Goal: Task Accomplishment & Management: Complete application form

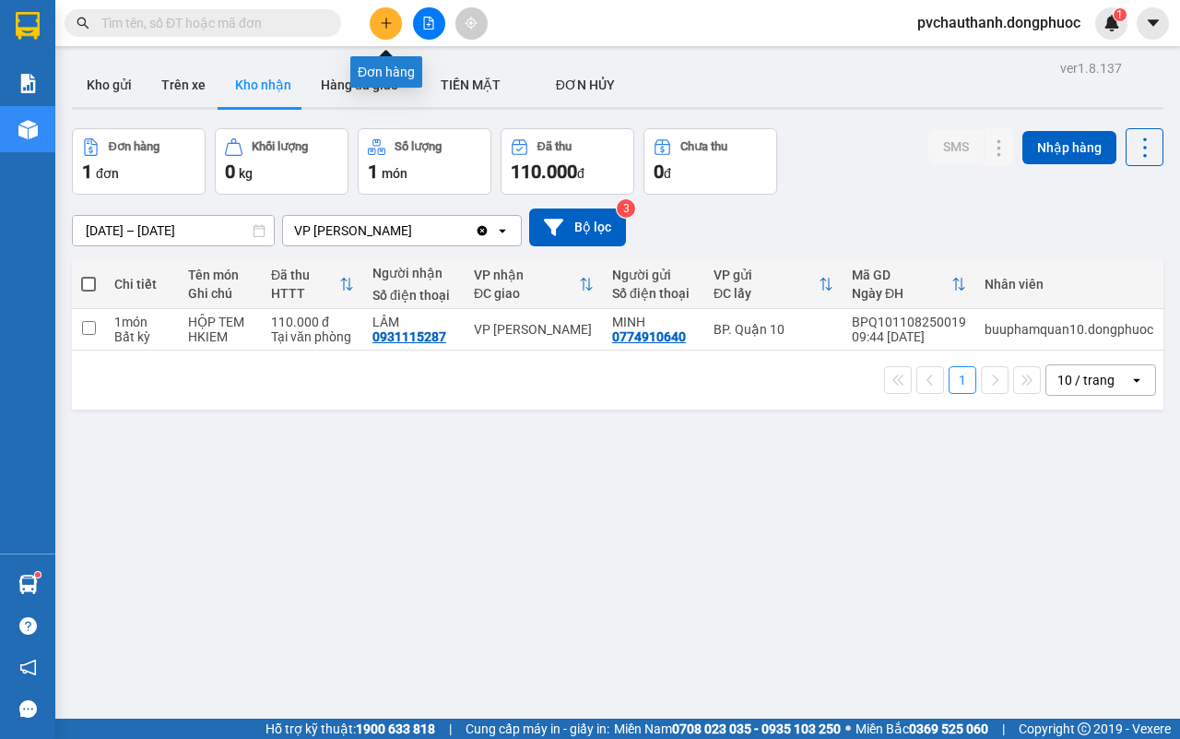
click at [392, 24] on icon "plus" at bounding box center [386, 23] width 13 height 13
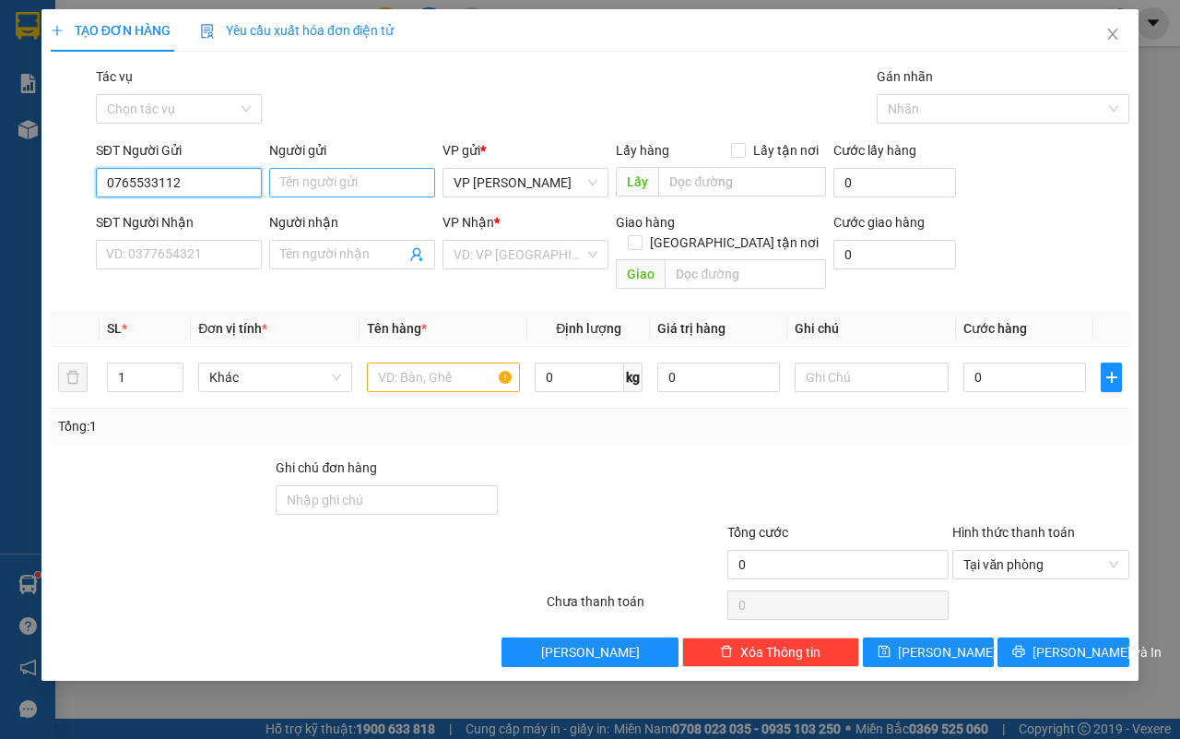
type input "0765533112"
click at [325, 177] on input "Người gửi" at bounding box center [352, 183] width 166 height 30
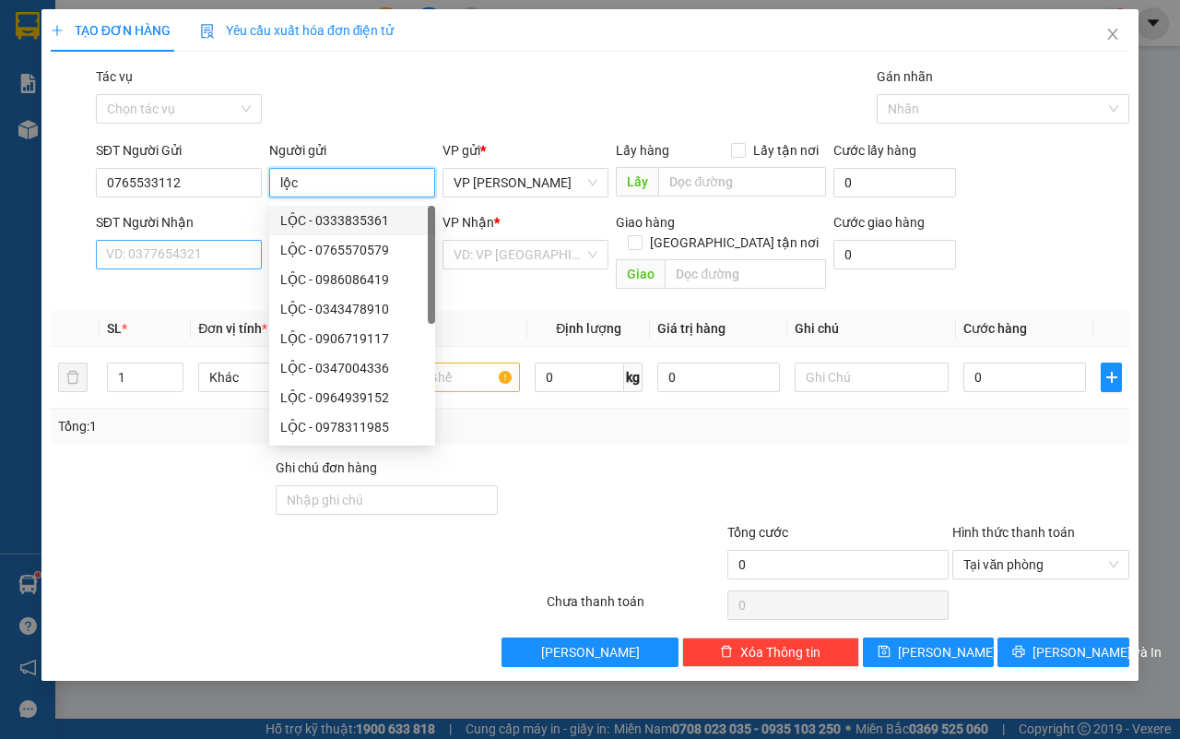
type input "lộc"
click at [215, 255] on input "SĐT Người Nhận" at bounding box center [179, 255] width 166 height 30
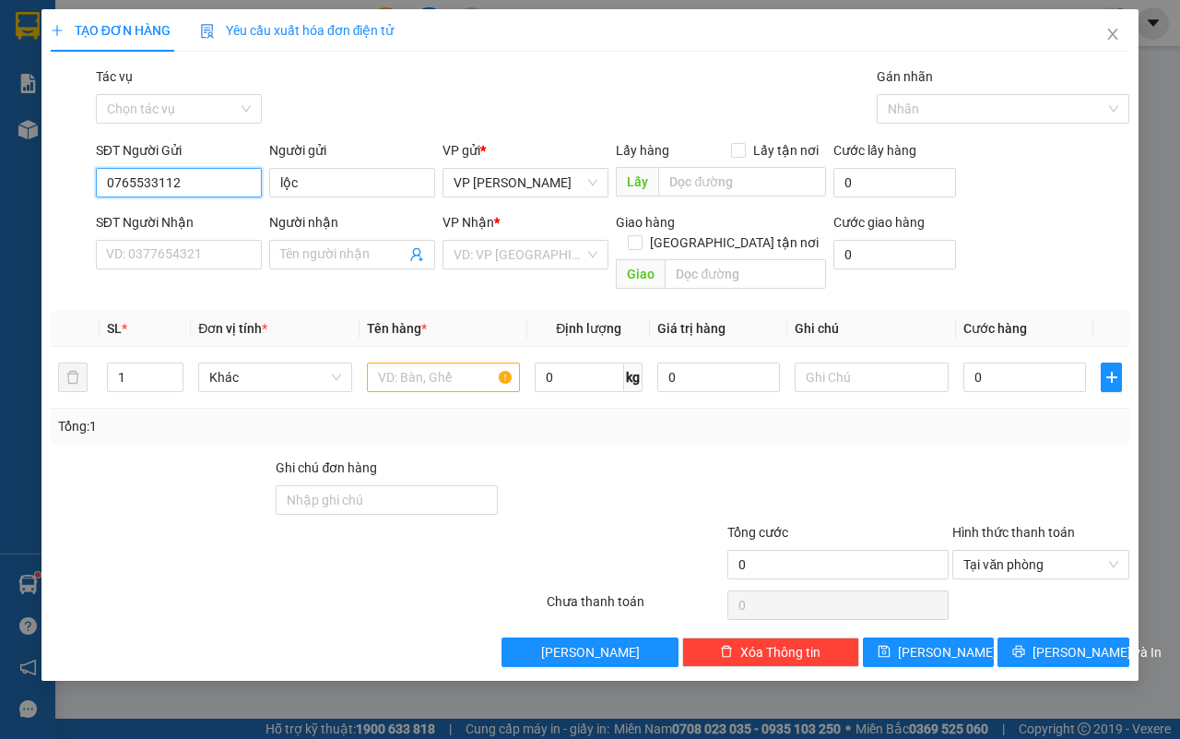
drag, startPoint x: 182, startPoint y: 183, endPoint x: 107, endPoint y: 178, distance: 74.8
click at [107, 178] on input "0765533112" at bounding box center [179, 183] width 166 height 30
paste input "0765533112"
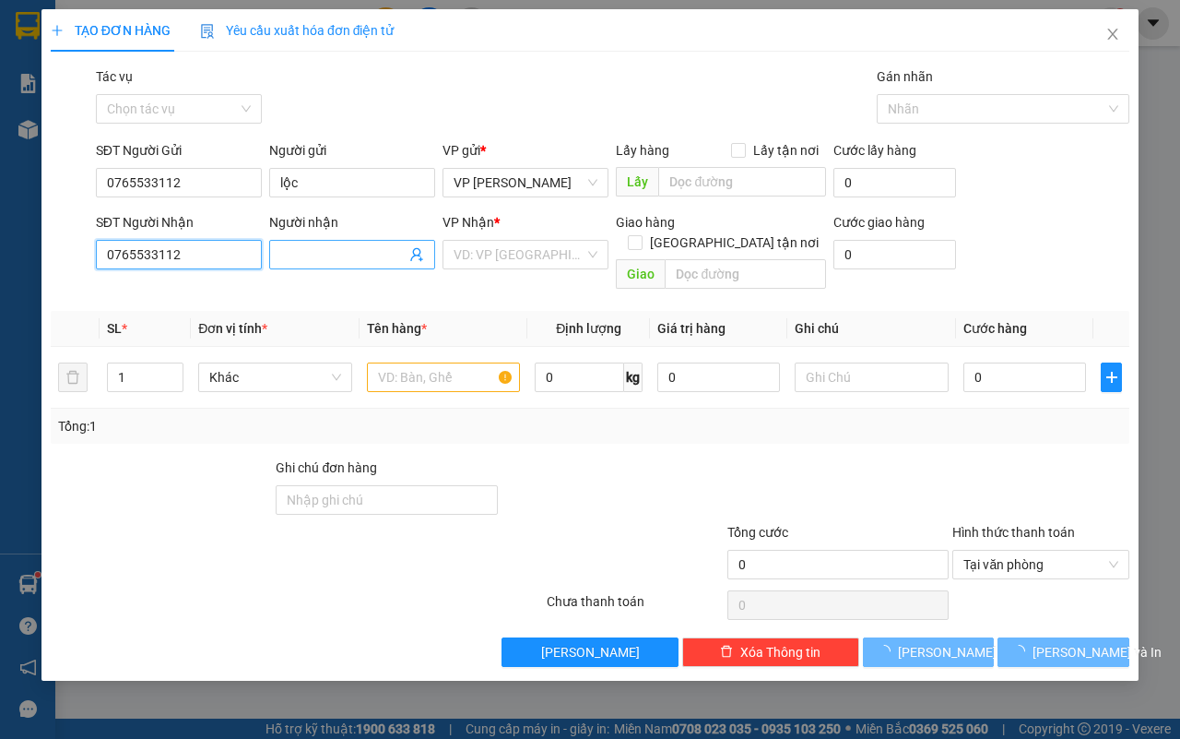
type input "0765533112"
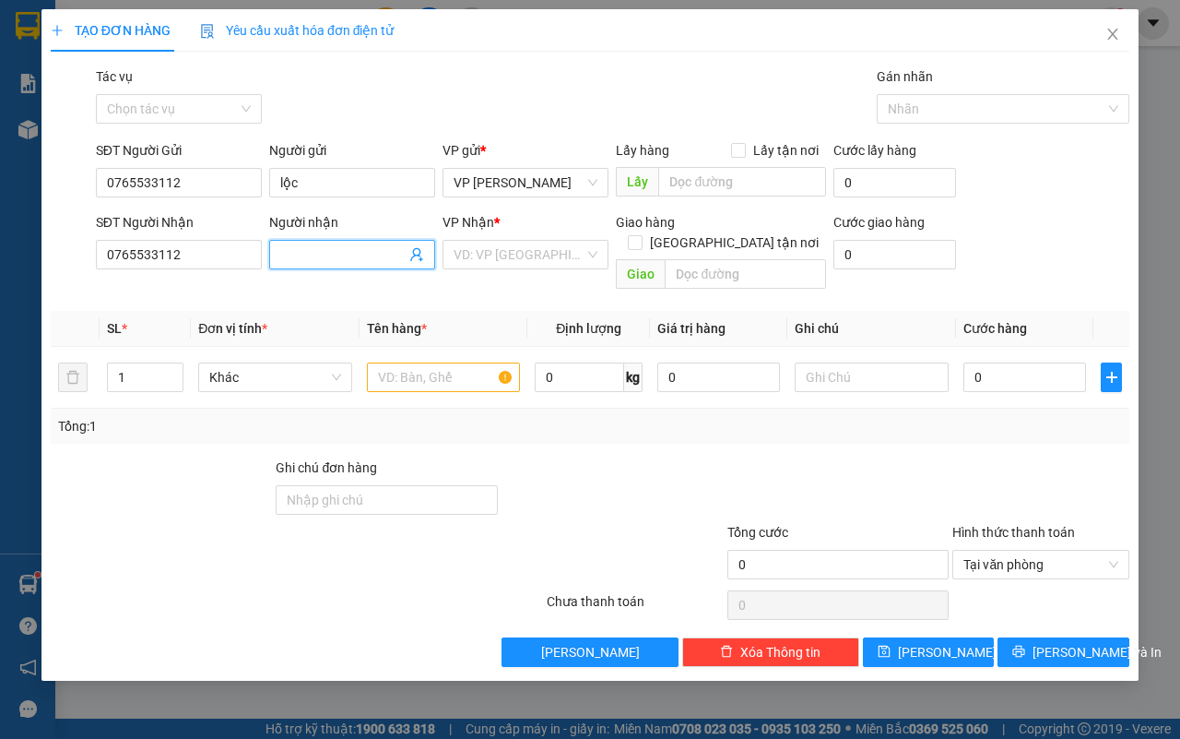
click at [337, 252] on input "Người nhận" at bounding box center [342, 254] width 125 height 20
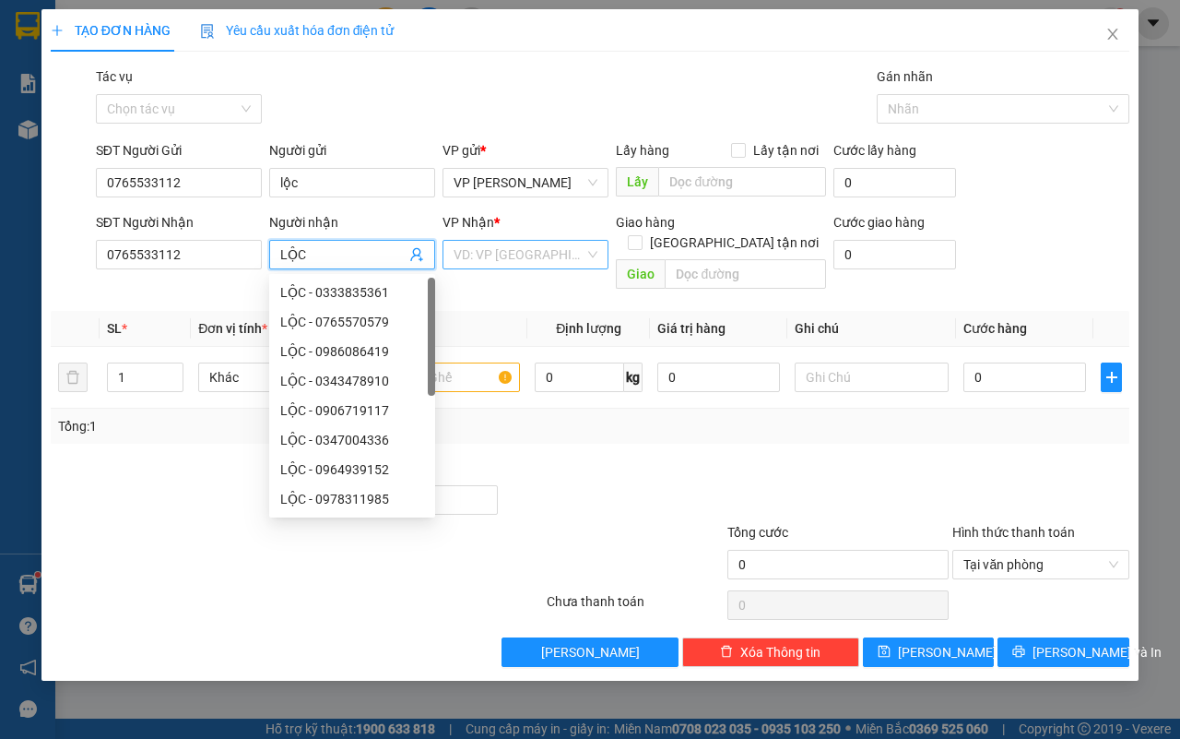
type input "LỘC"
click at [470, 254] on input "search" at bounding box center [519, 255] width 131 height 28
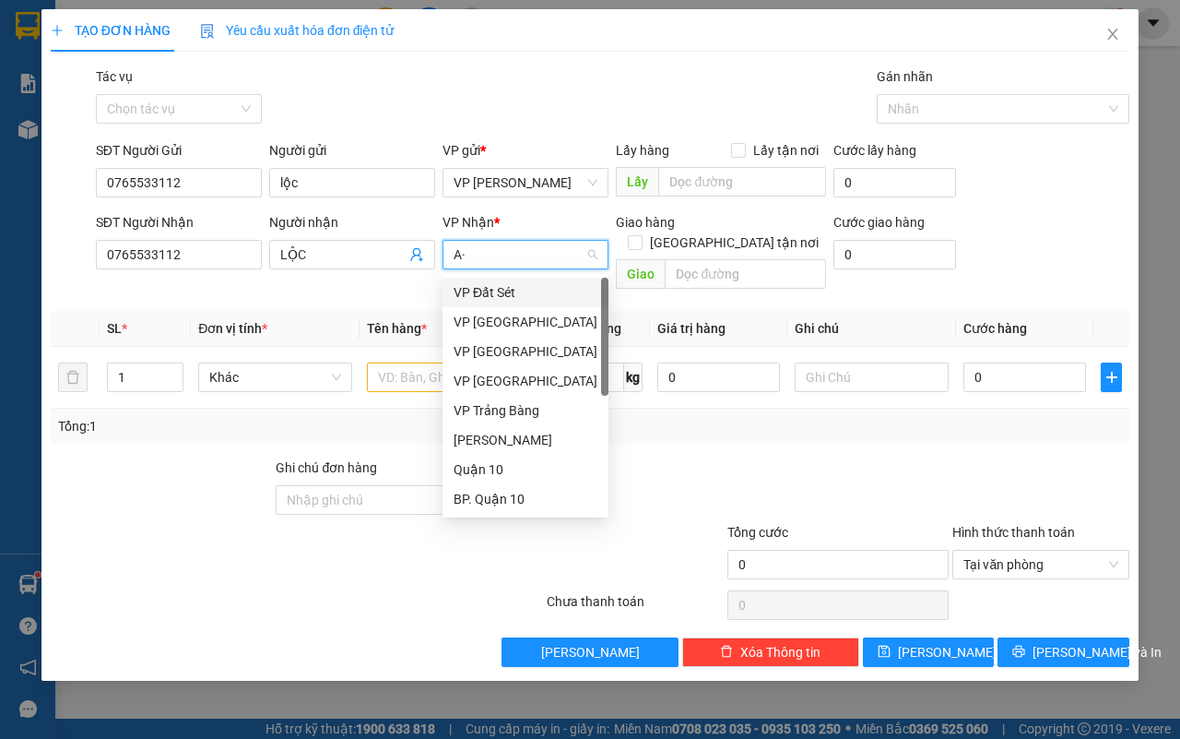
type input "A"
type input "Á"
type input "AS"
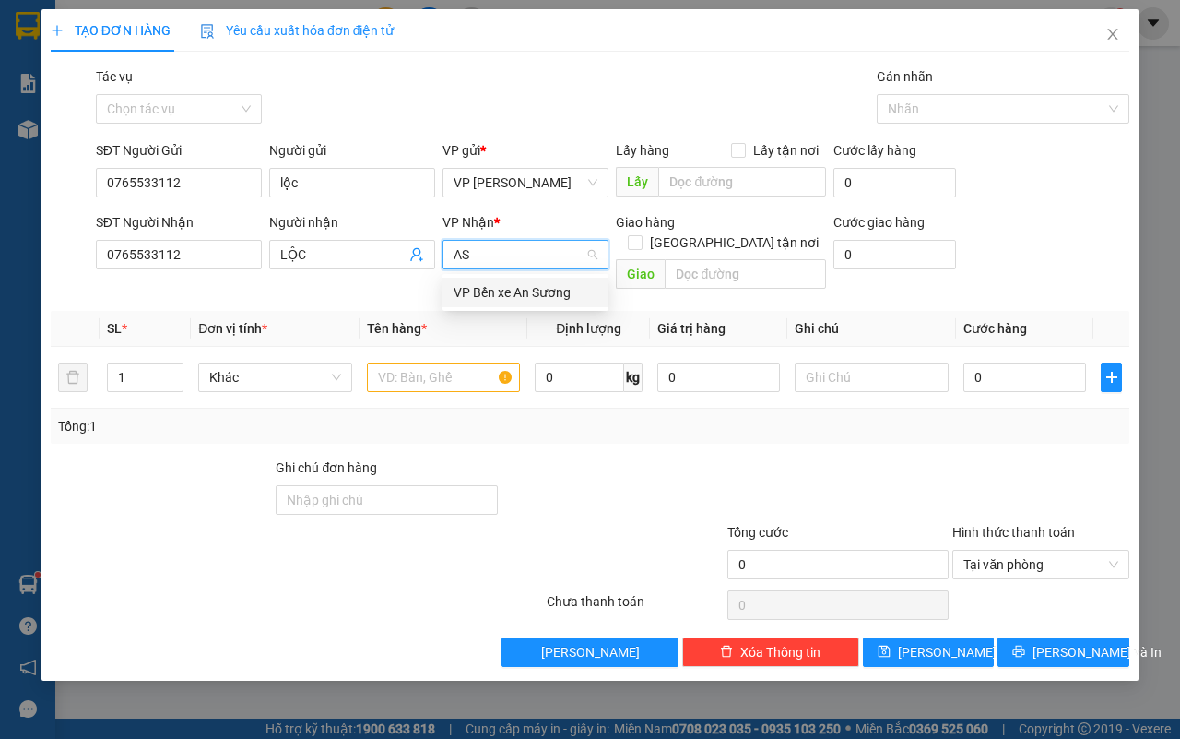
click at [493, 287] on div "VP Bến xe An Sương" at bounding box center [526, 292] width 144 height 20
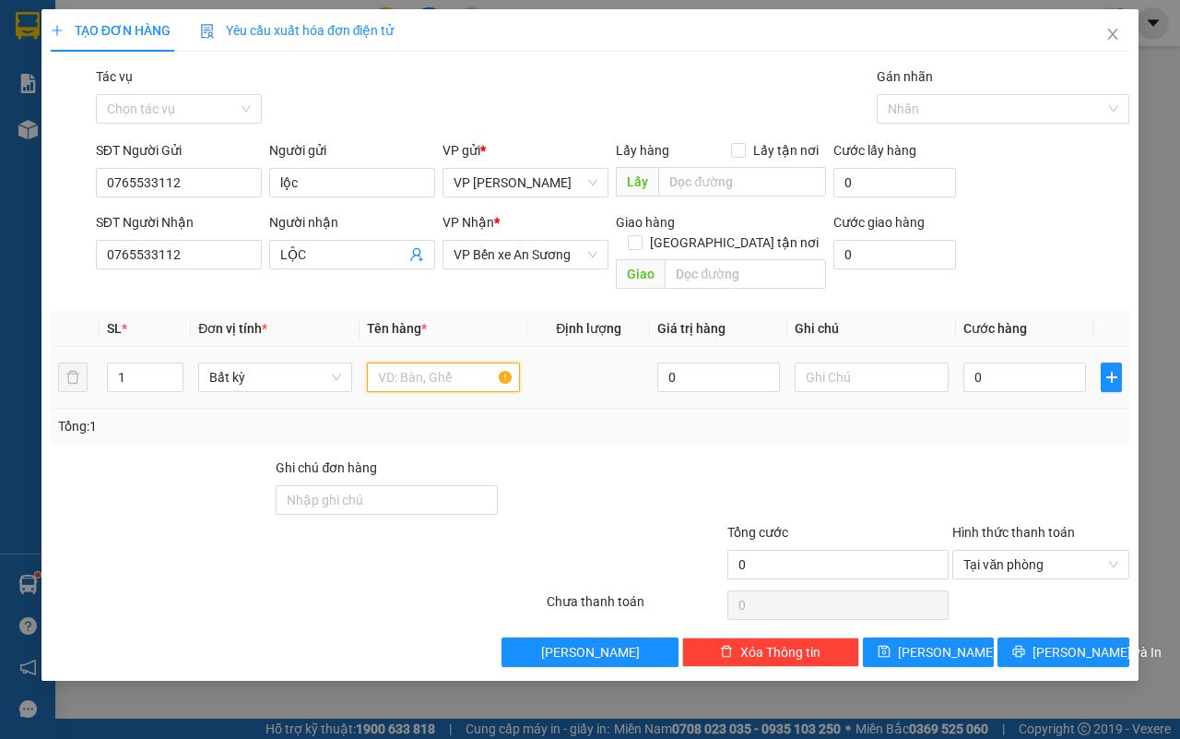
click at [463, 362] on input "text" at bounding box center [444, 377] width 154 height 30
type input "TÚI GT"
click at [849, 362] on input "text" at bounding box center [872, 377] width 154 height 30
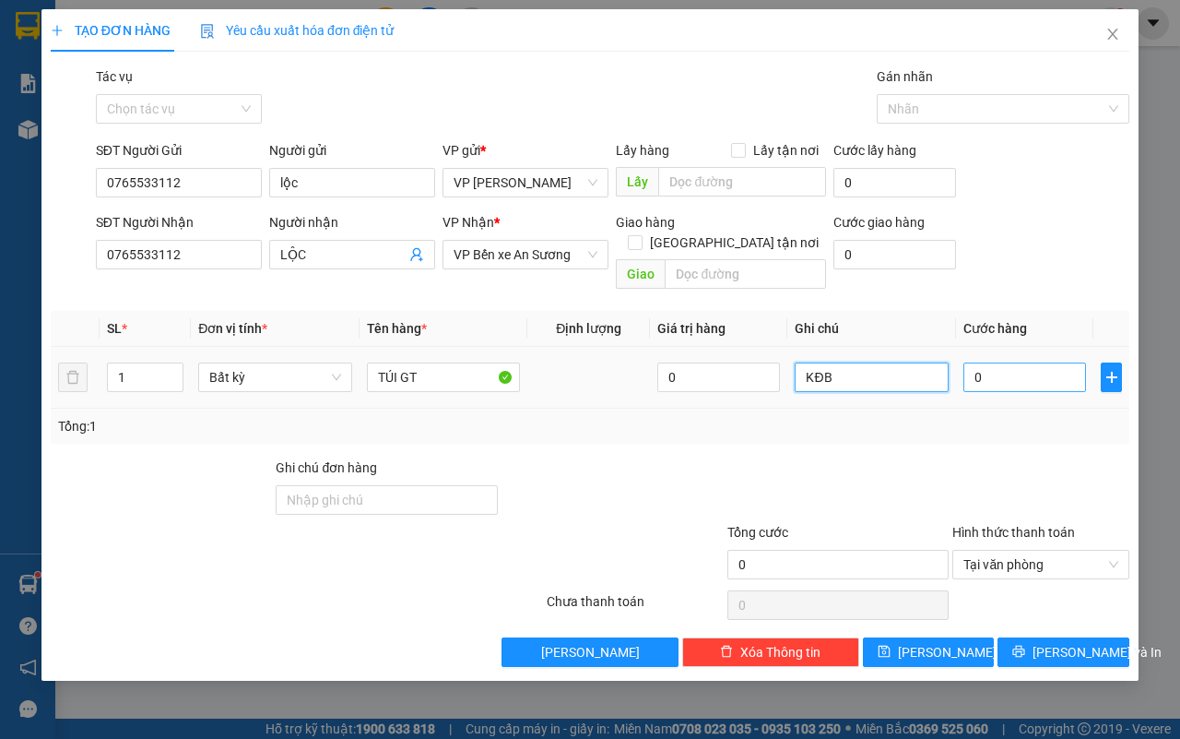
type input "KĐB"
click at [1006, 362] on input "0" at bounding box center [1025, 377] width 123 height 30
type input "2"
type input "25"
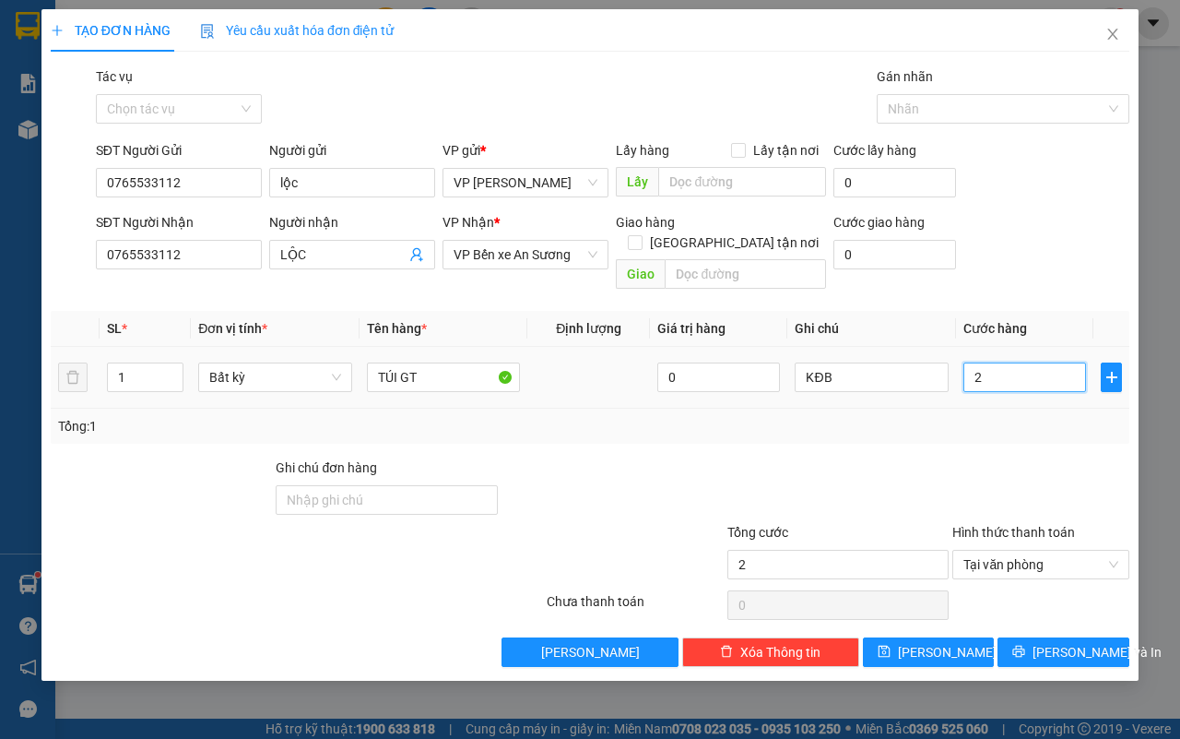
type input "25"
type input "25.000"
click at [1068, 642] on span "[PERSON_NAME] và In" at bounding box center [1097, 652] width 129 height 20
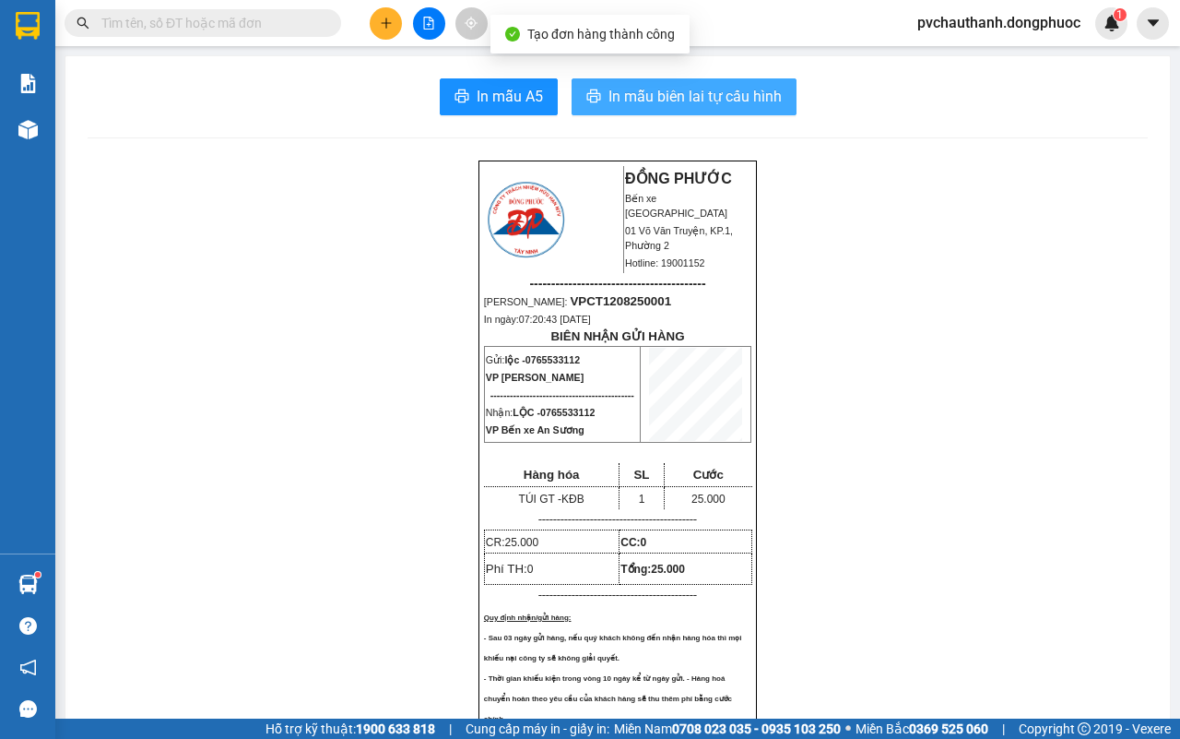
click at [710, 88] on span "In mẫu biên lai tự cấu hình" at bounding box center [695, 96] width 173 height 23
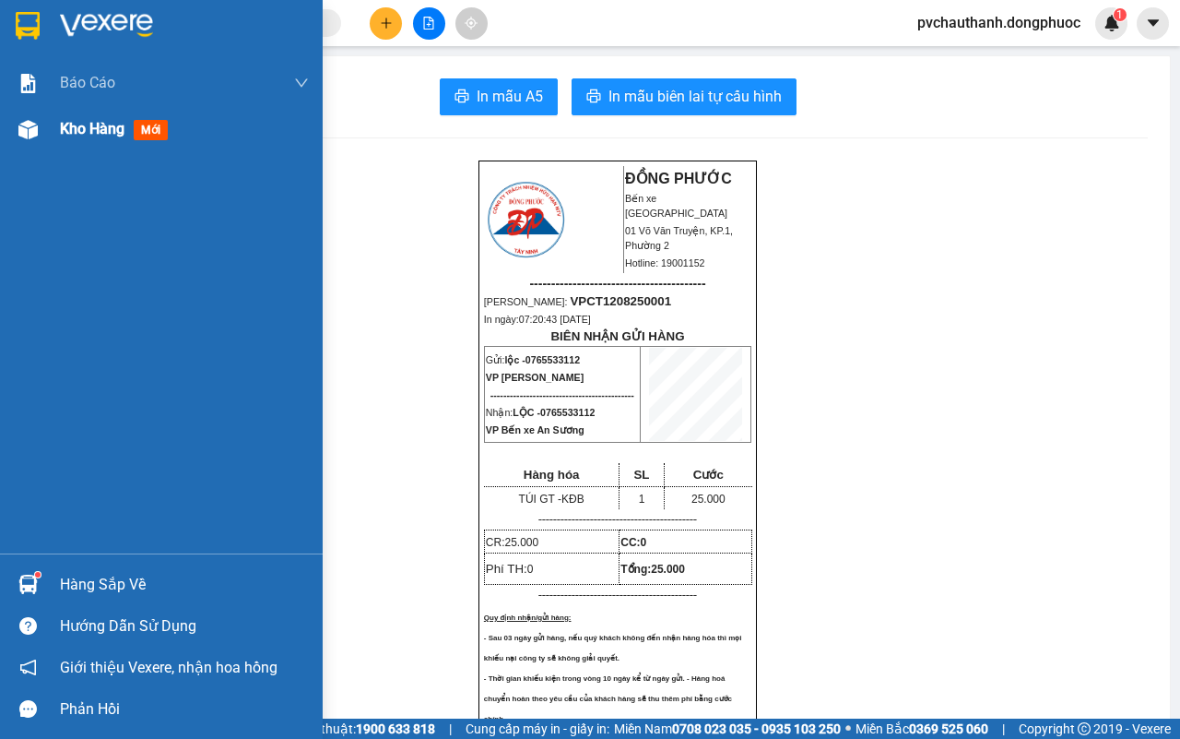
click at [79, 127] on span "Kho hàng" at bounding box center [92, 129] width 65 height 18
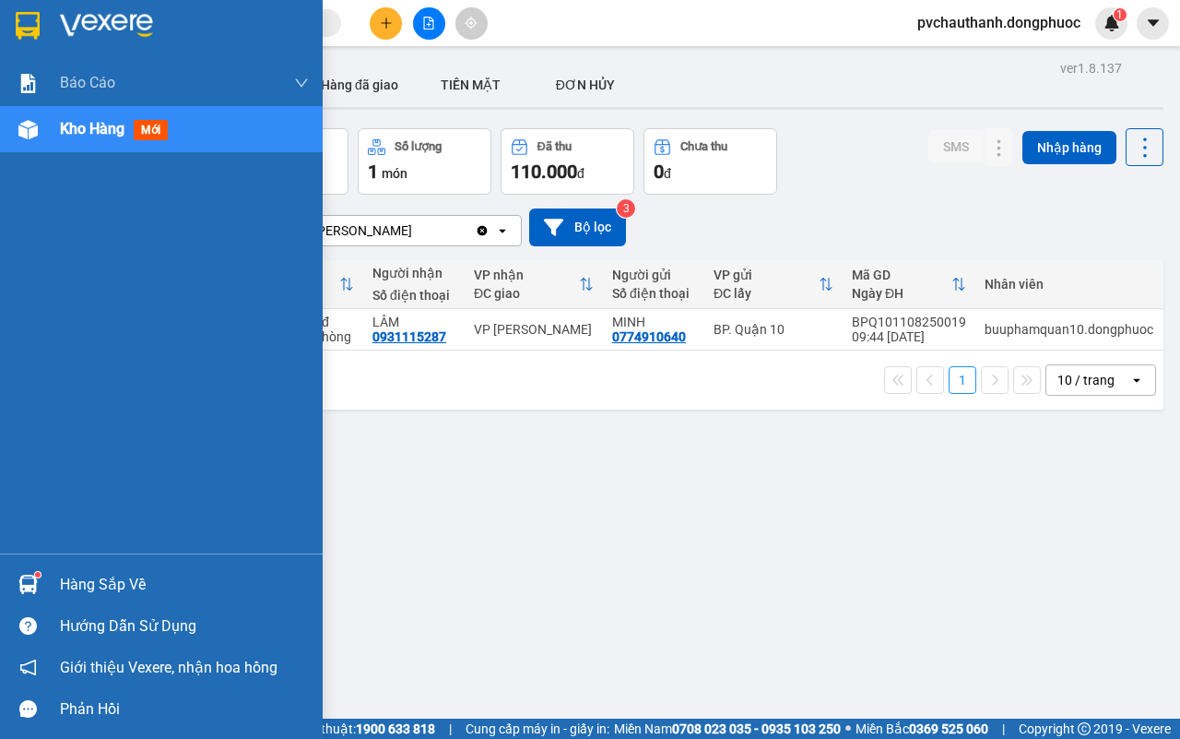
click at [123, 581] on div "Hàng sắp về" at bounding box center [184, 585] width 249 height 28
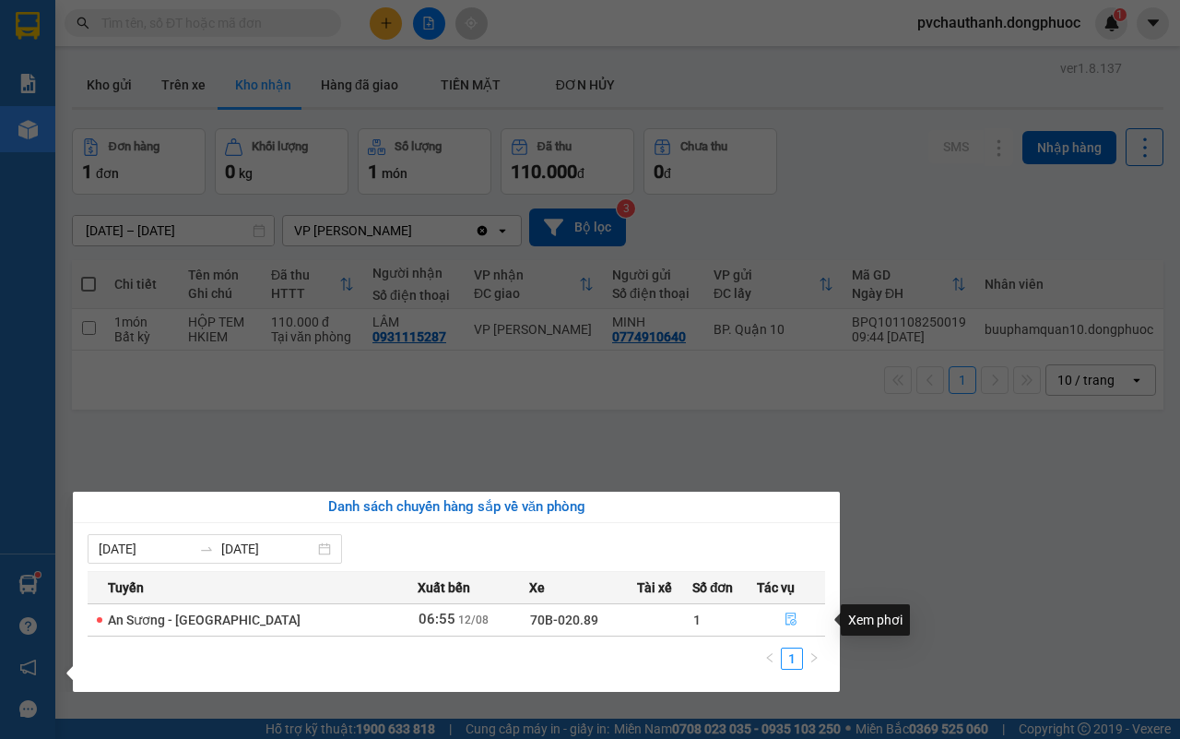
click at [788, 622] on icon "file-done" at bounding box center [791, 618] width 13 height 13
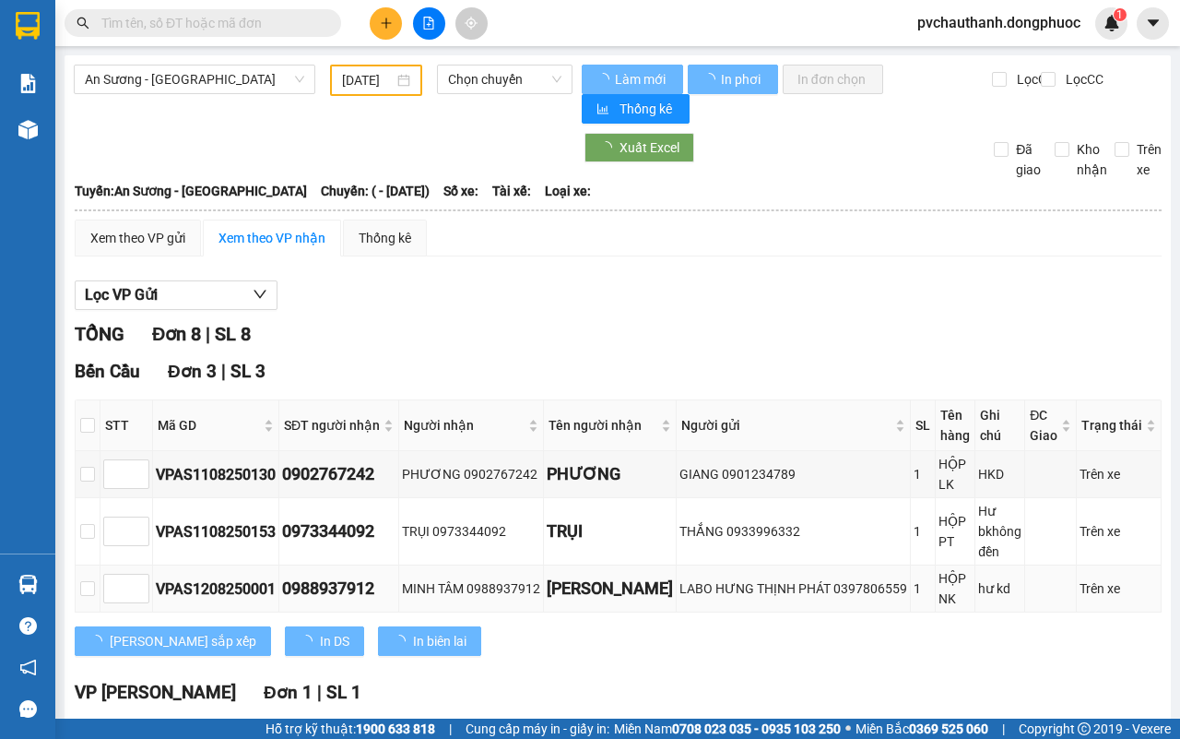
type input "[DATE]"
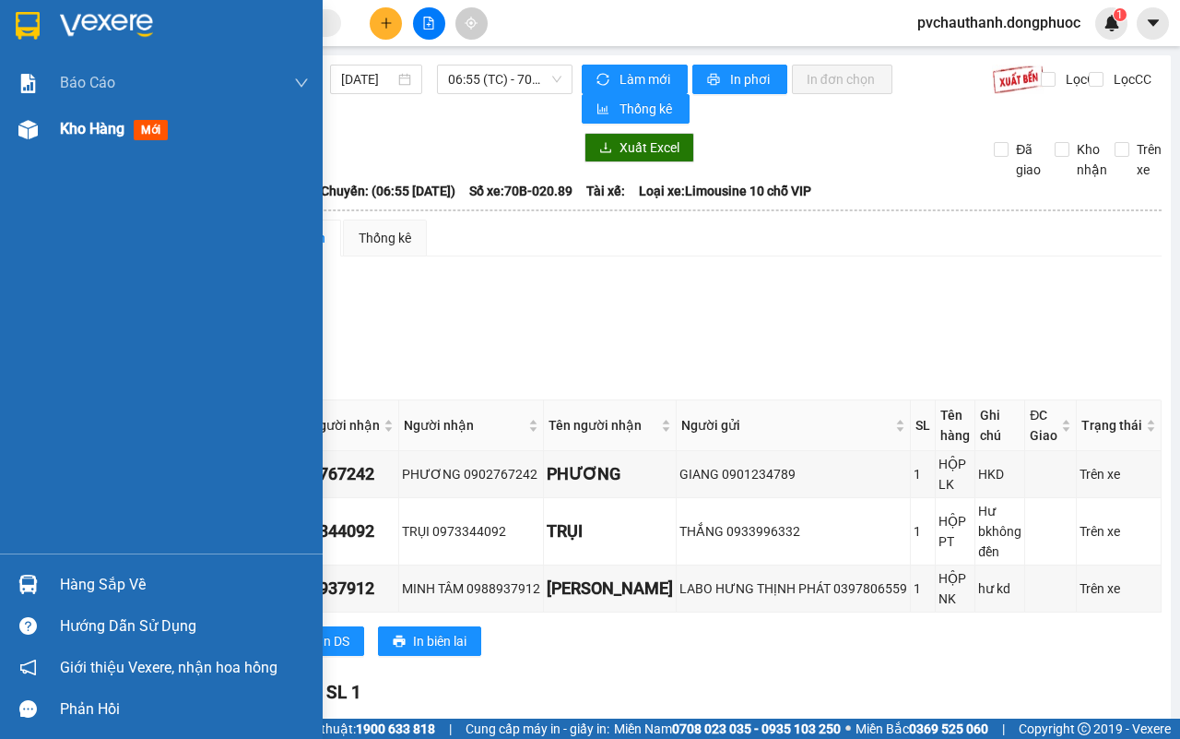
click at [78, 117] on div "Kho hàng mới" at bounding box center [117, 128] width 115 height 23
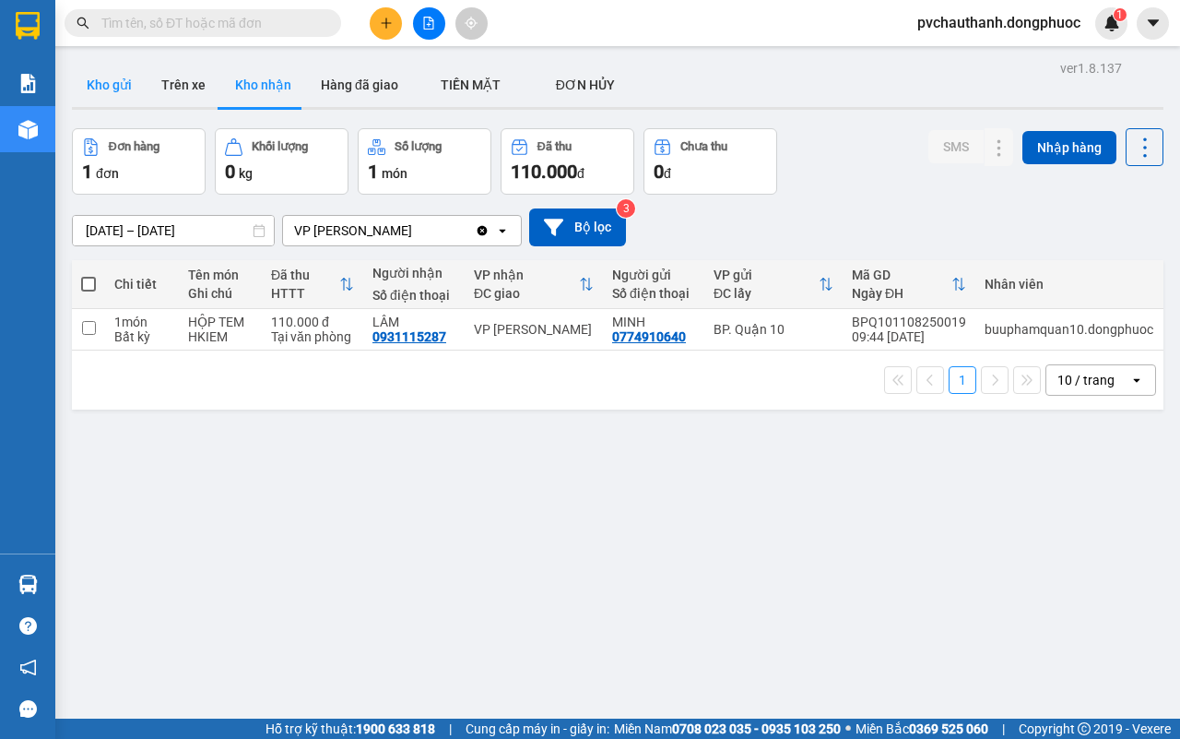
click at [120, 88] on button "Kho gửi" at bounding box center [109, 85] width 75 height 44
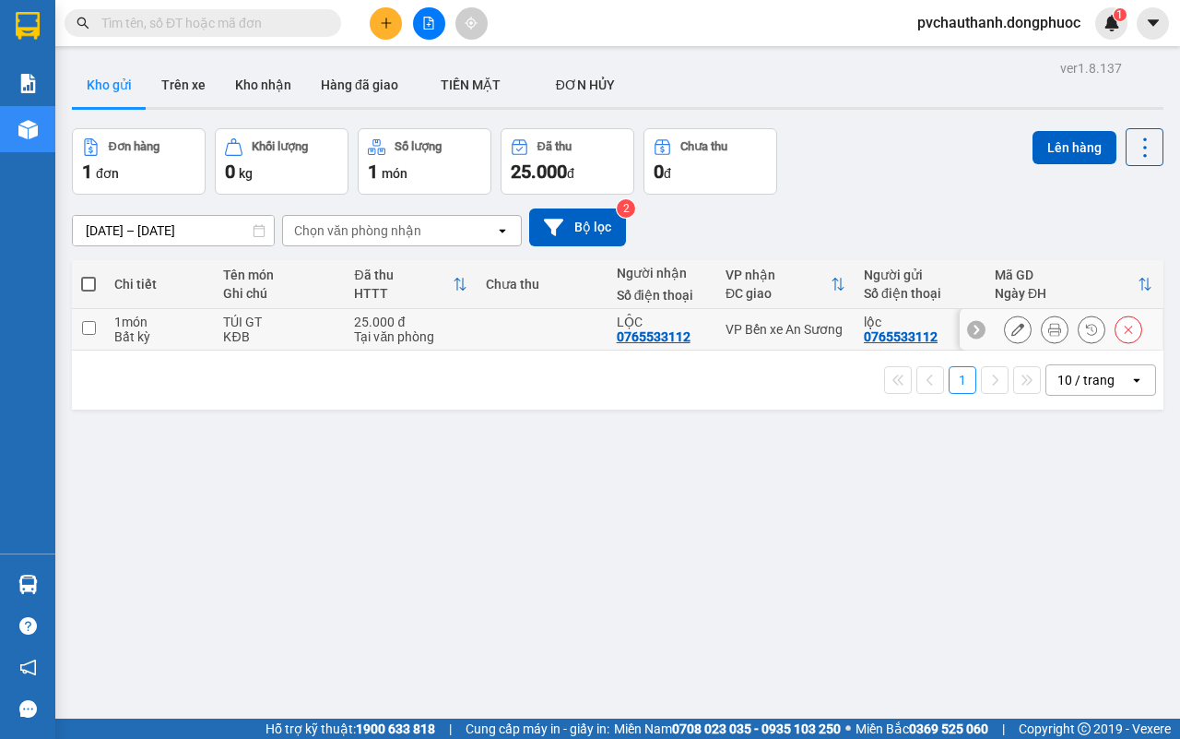
click at [461, 329] on div "Tại văn phòng" at bounding box center [410, 336] width 112 height 15
checkbox input "true"
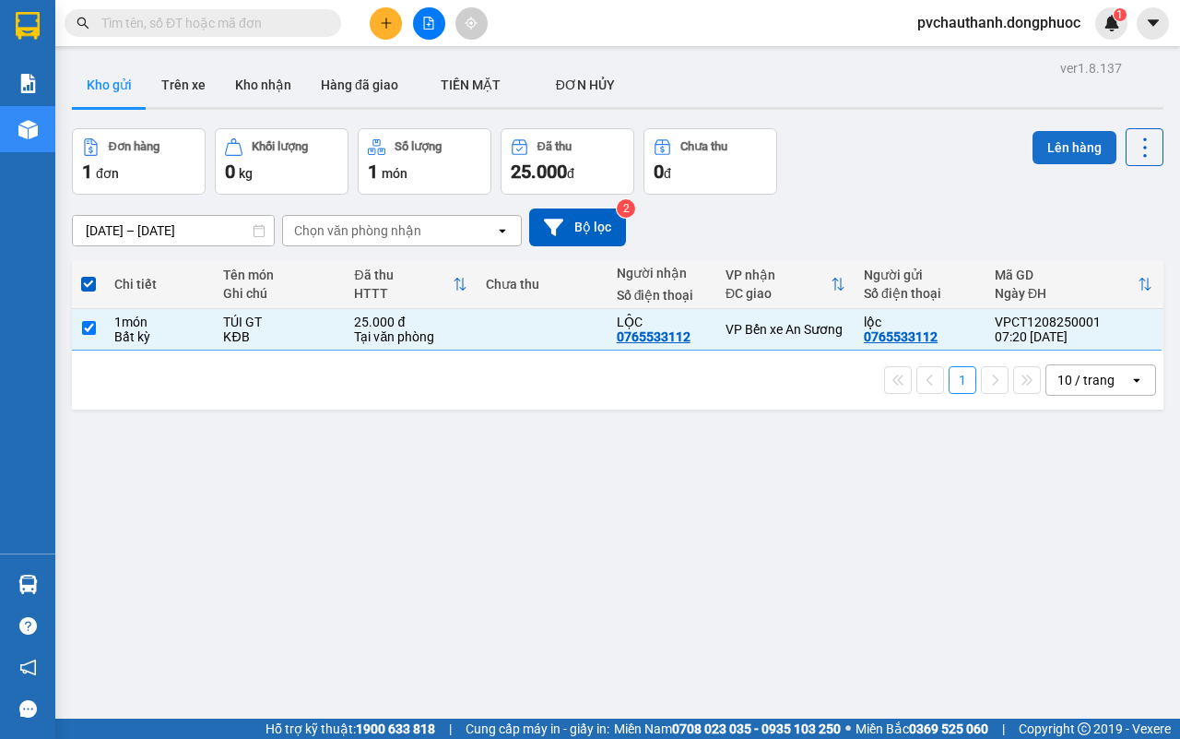
click at [1049, 143] on button "Lên hàng" at bounding box center [1075, 147] width 84 height 33
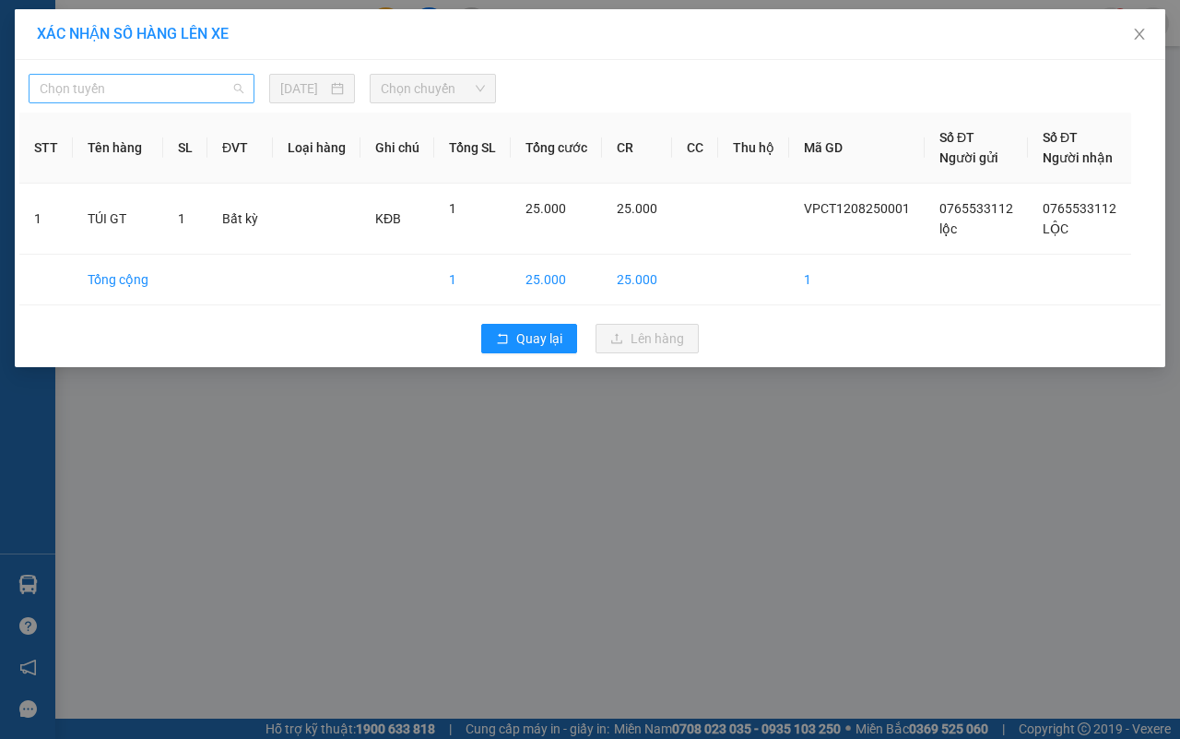
click at [140, 90] on span "Chọn tuyến" at bounding box center [142, 89] width 204 height 28
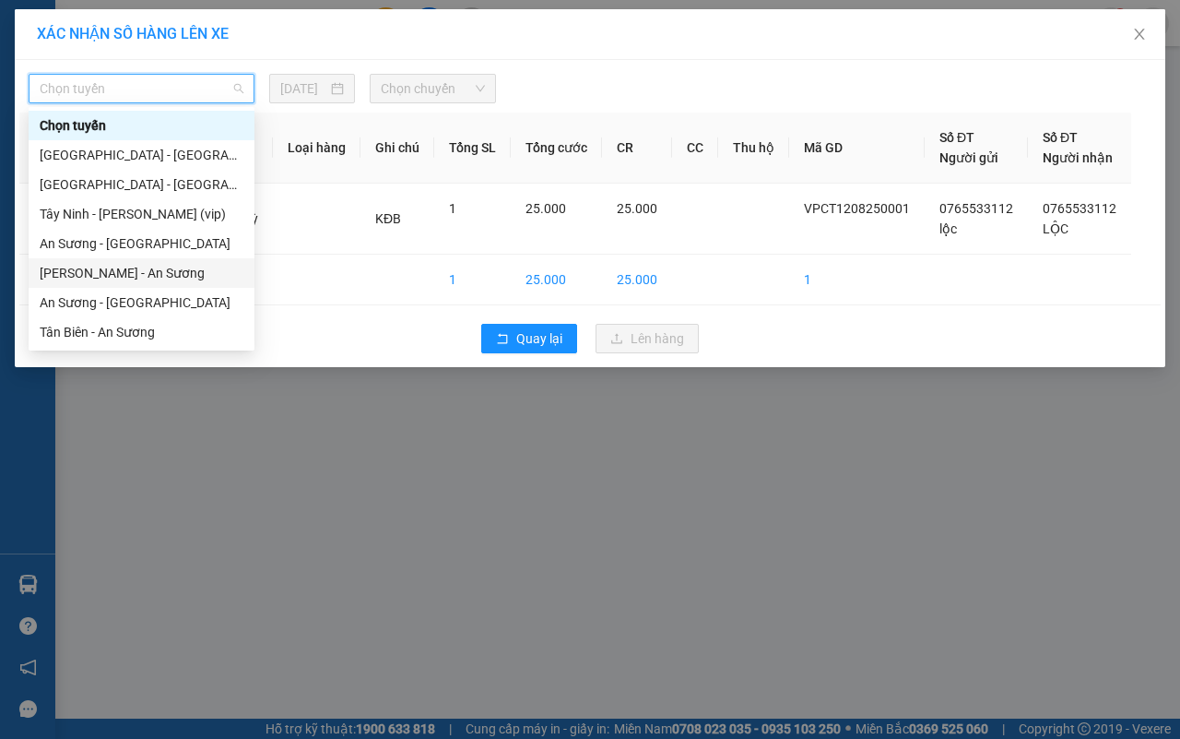
click at [112, 272] on div "[PERSON_NAME] - An Sương" at bounding box center [142, 273] width 204 height 20
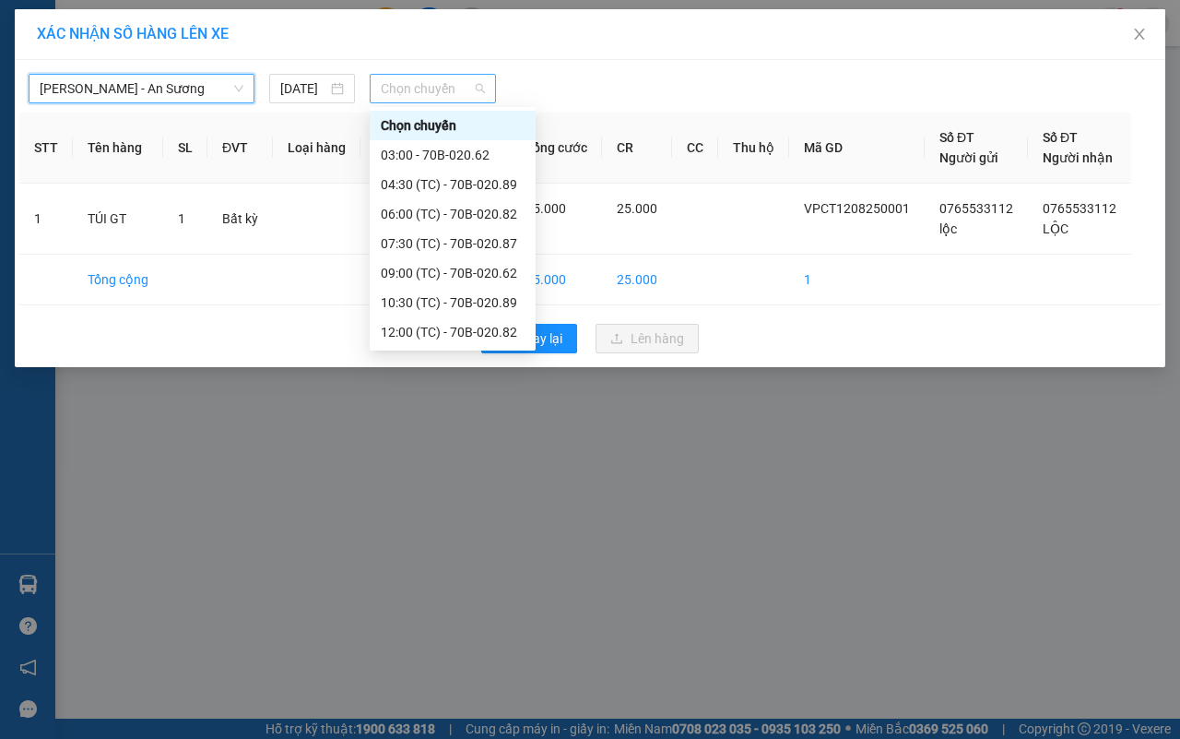
click at [385, 84] on span "Chọn chuyến" at bounding box center [432, 89] width 103 height 28
click at [473, 238] on div "07:30 (TC) - 70B-020.87" at bounding box center [453, 243] width 144 height 20
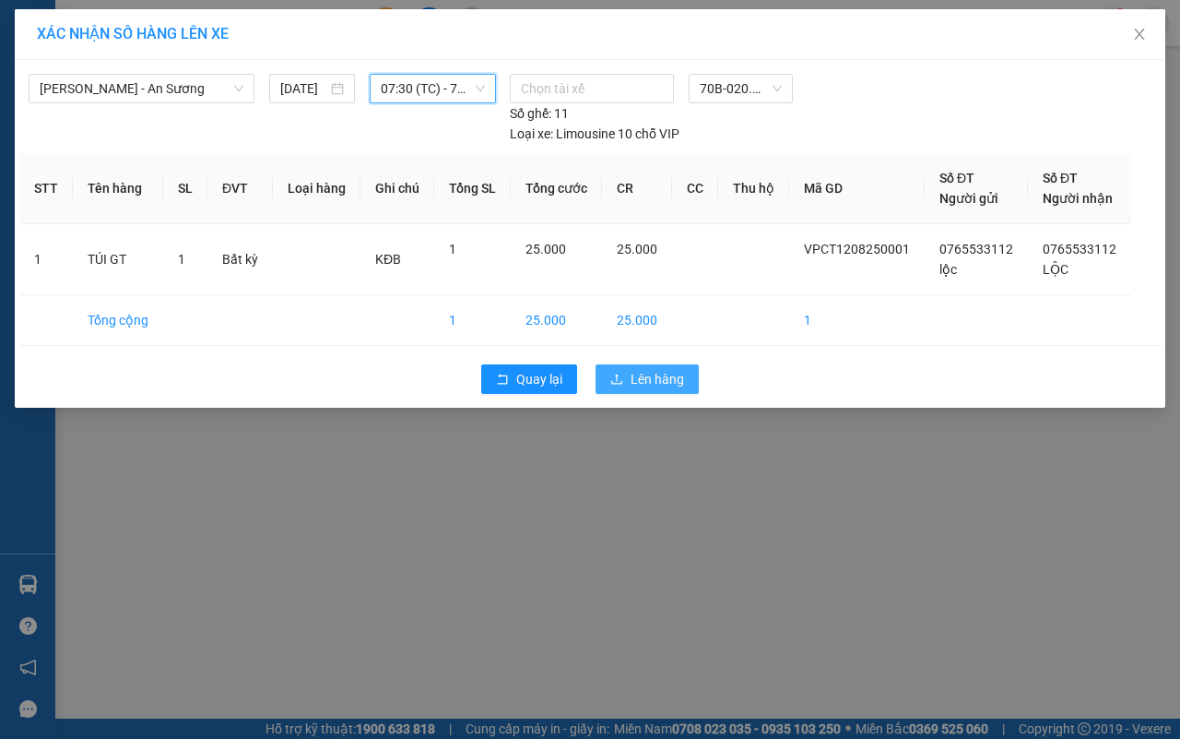
click at [628, 375] on button "Lên hàng" at bounding box center [647, 379] width 103 height 30
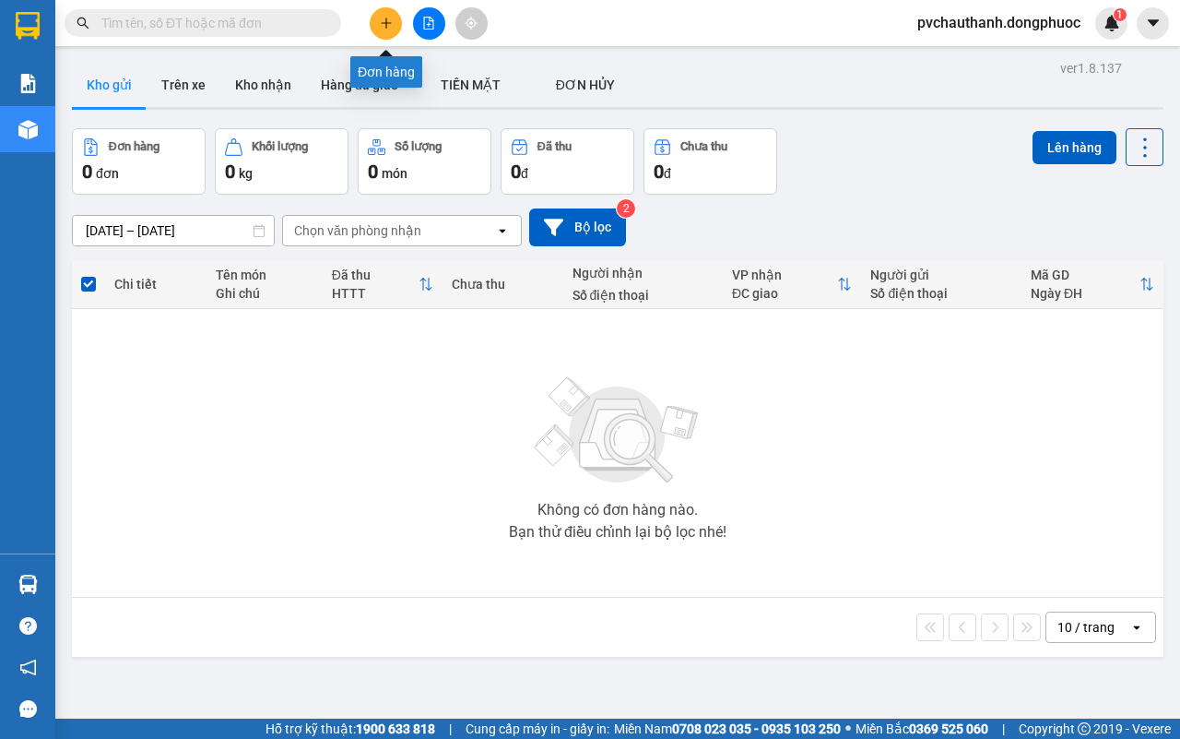
click at [384, 29] on icon "plus" at bounding box center [386, 23] width 13 height 13
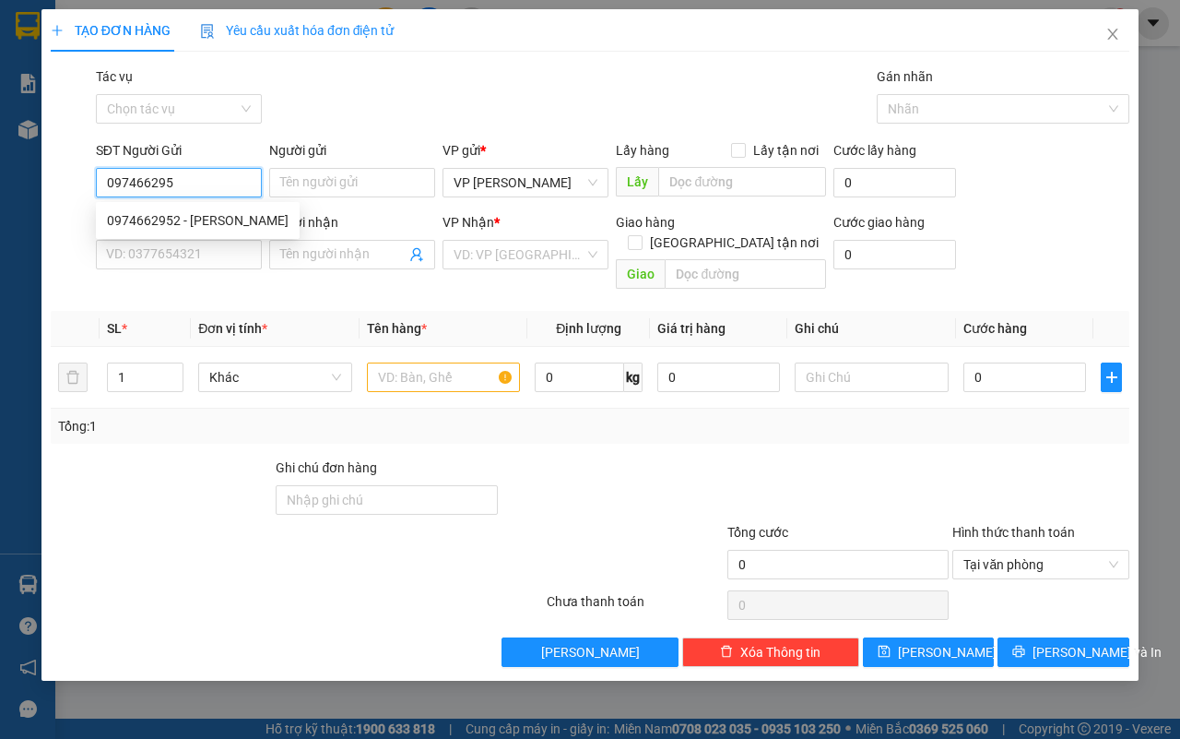
type input "0974662952"
click at [219, 210] on div "0974662952 - [PERSON_NAME]" at bounding box center [198, 220] width 182 height 20
type input "ĐẶNG"
type input "0967579364"
type input "DI DI"
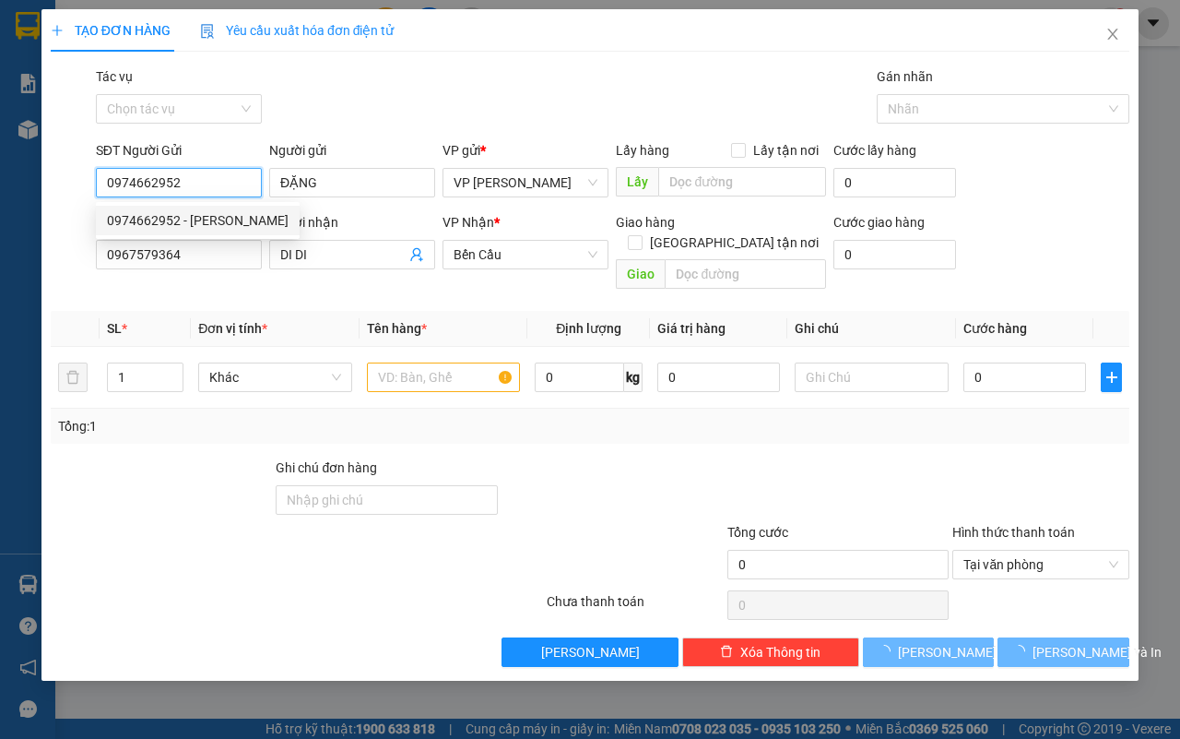
type input "30.000"
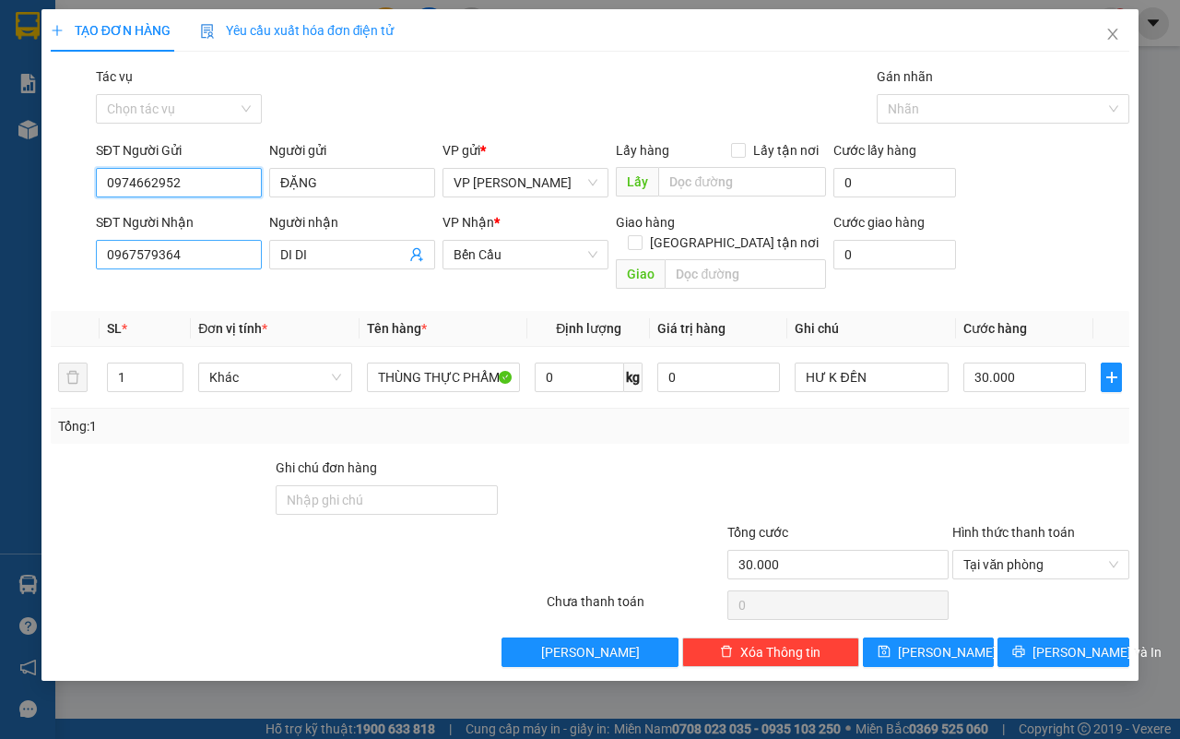
type input "0974662952"
click at [213, 263] on input "0967579364" at bounding box center [179, 255] width 166 height 30
type input "0"
type input "0967579364"
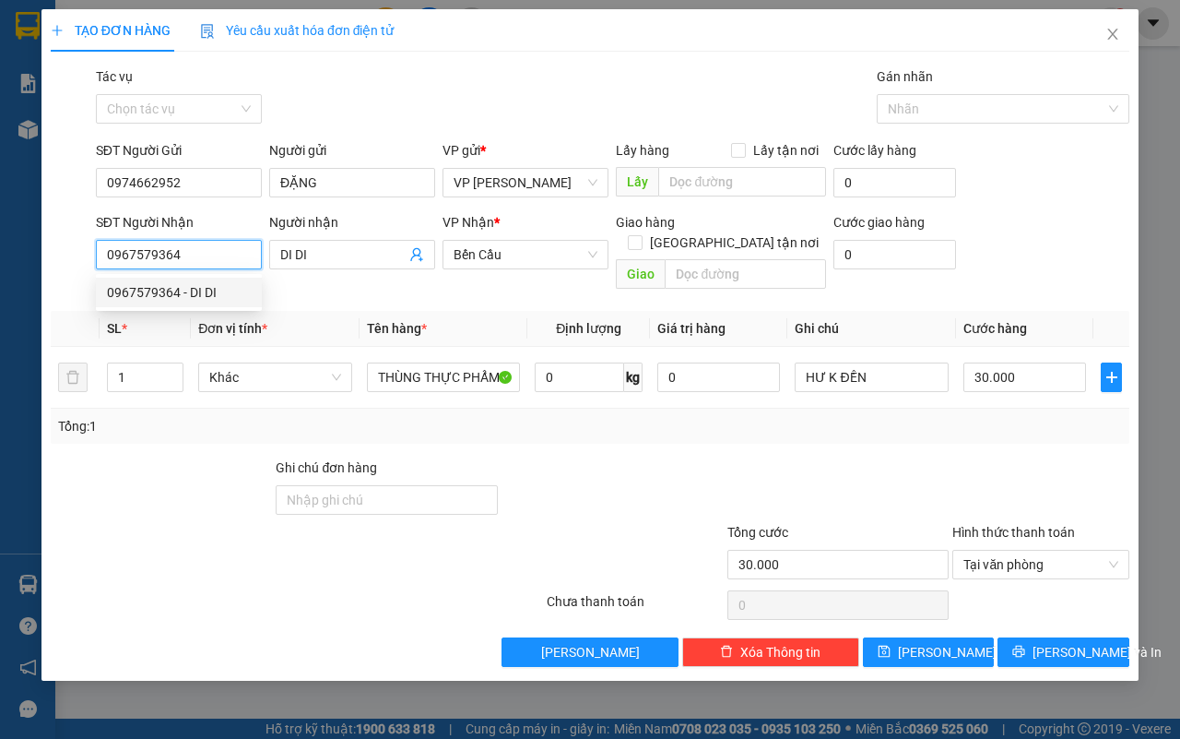
click at [195, 288] on div "0967579364 - DI DI" at bounding box center [179, 292] width 144 height 20
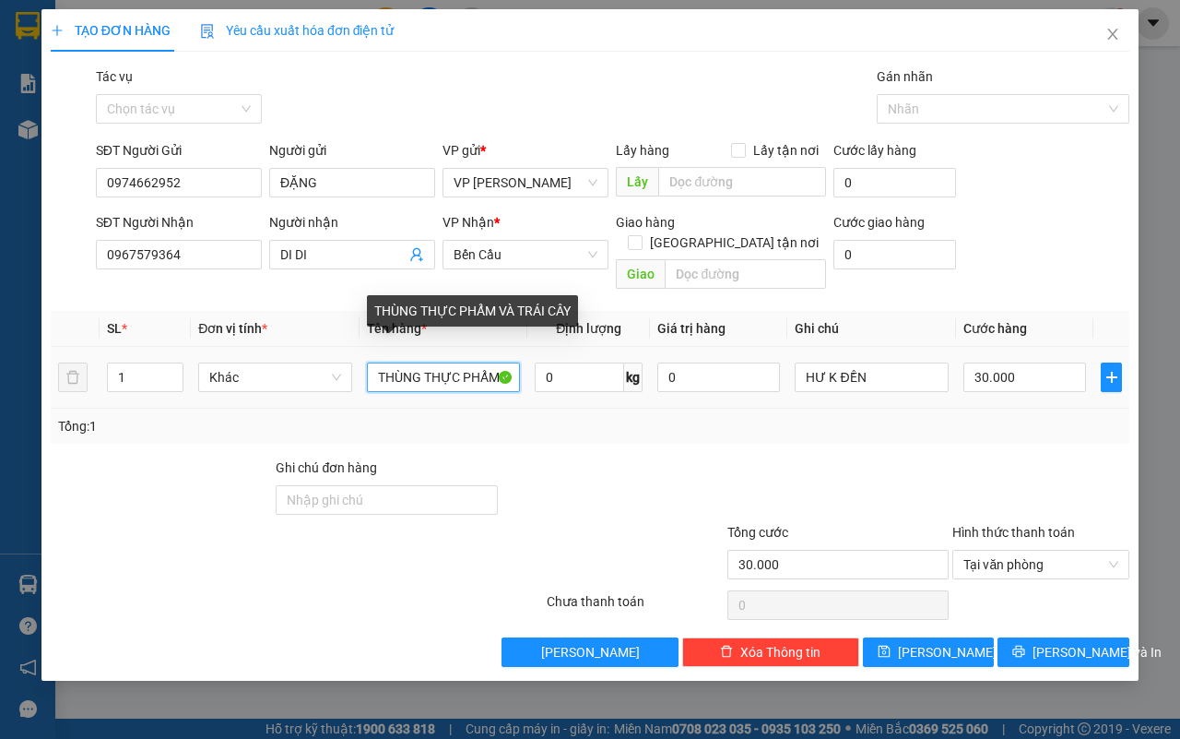
click at [493, 362] on input "THÙNG THỰC PHẨM VÀ TRÁI CÂY" at bounding box center [444, 377] width 154 height 30
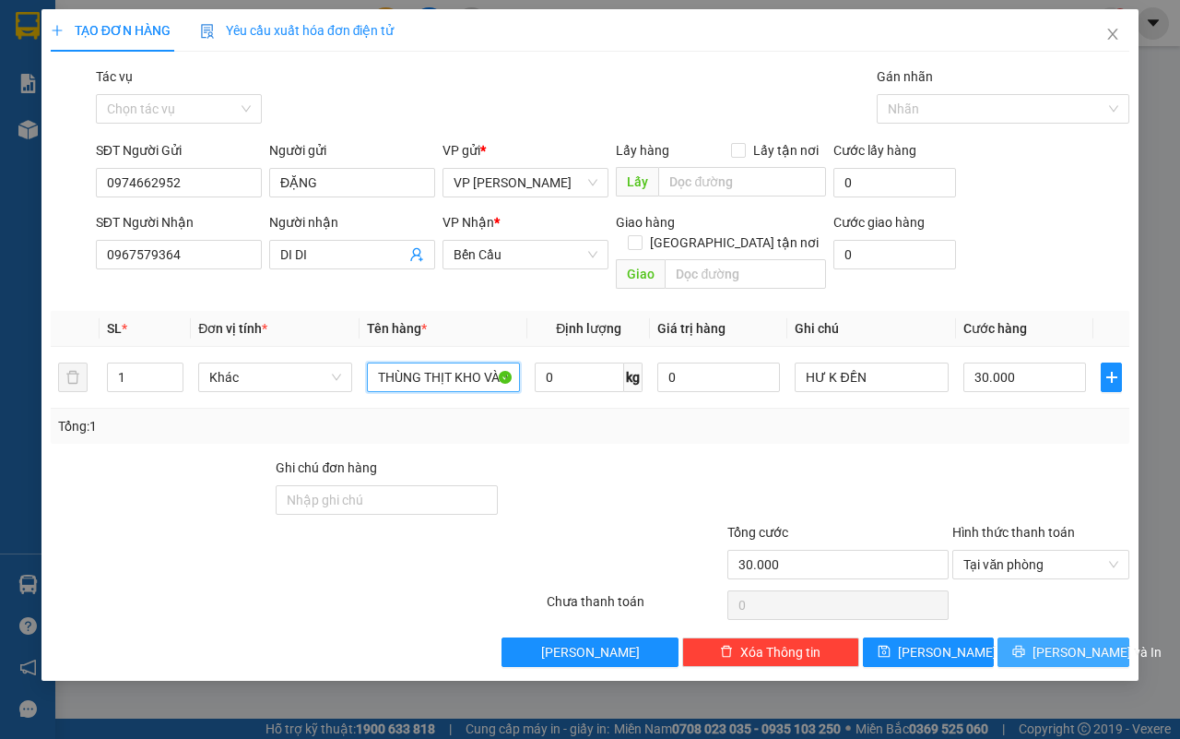
type input "THÙNG THỊT KHO VÀ TRÁI CÂY"
click at [1025, 645] on icon "printer" at bounding box center [1018, 651] width 13 height 13
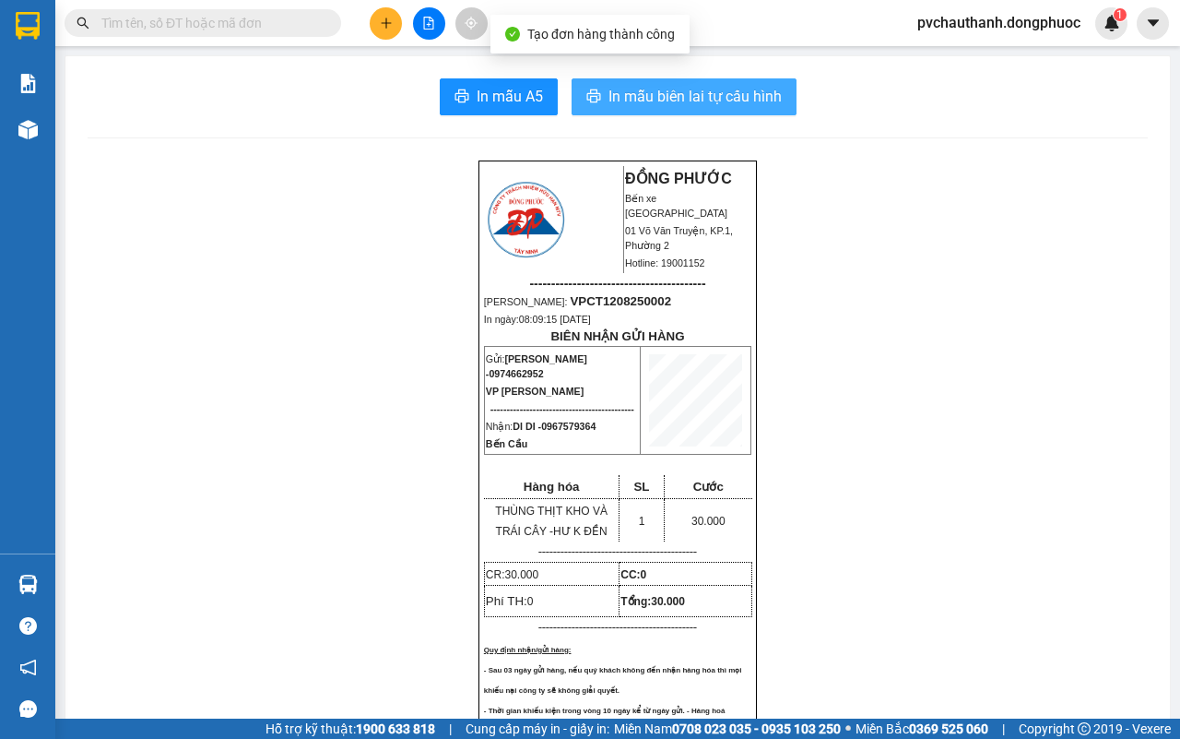
click at [678, 101] on span "In mẫu biên lai tự cấu hình" at bounding box center [695, 96] width 173 height 23
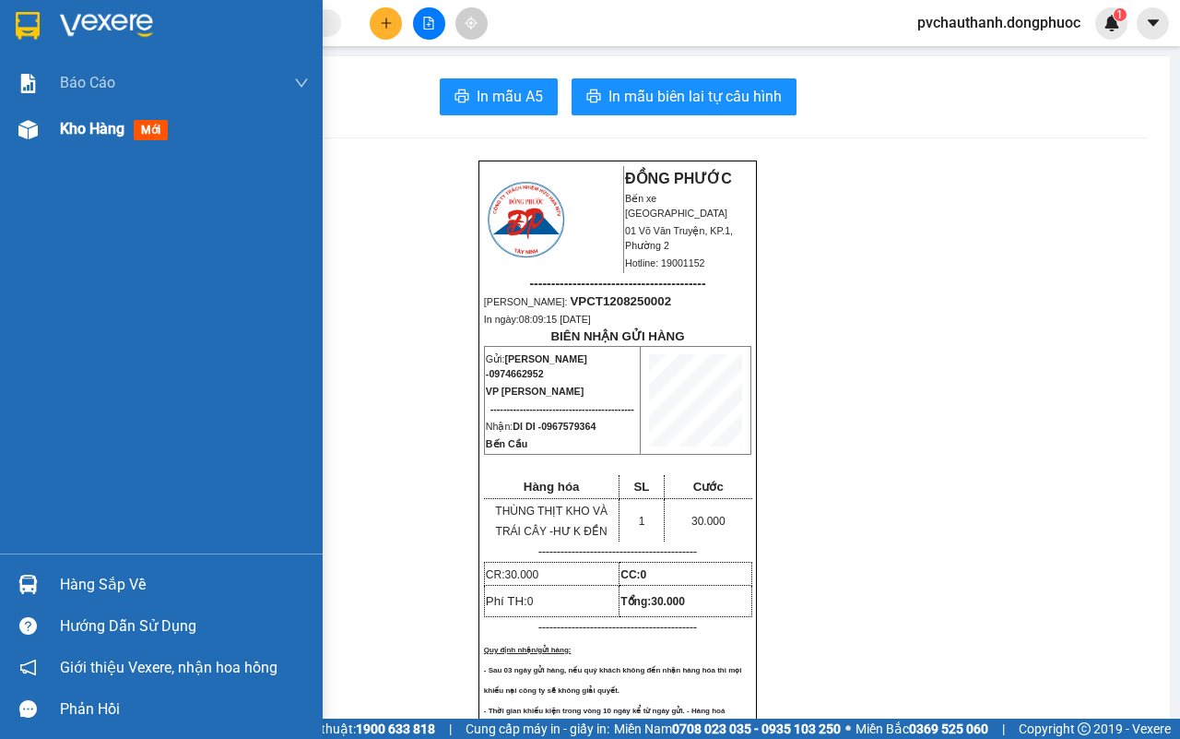
click at [98, 126] on span "Kho hàng" at bounding box center [92, 129] width 65 height 18
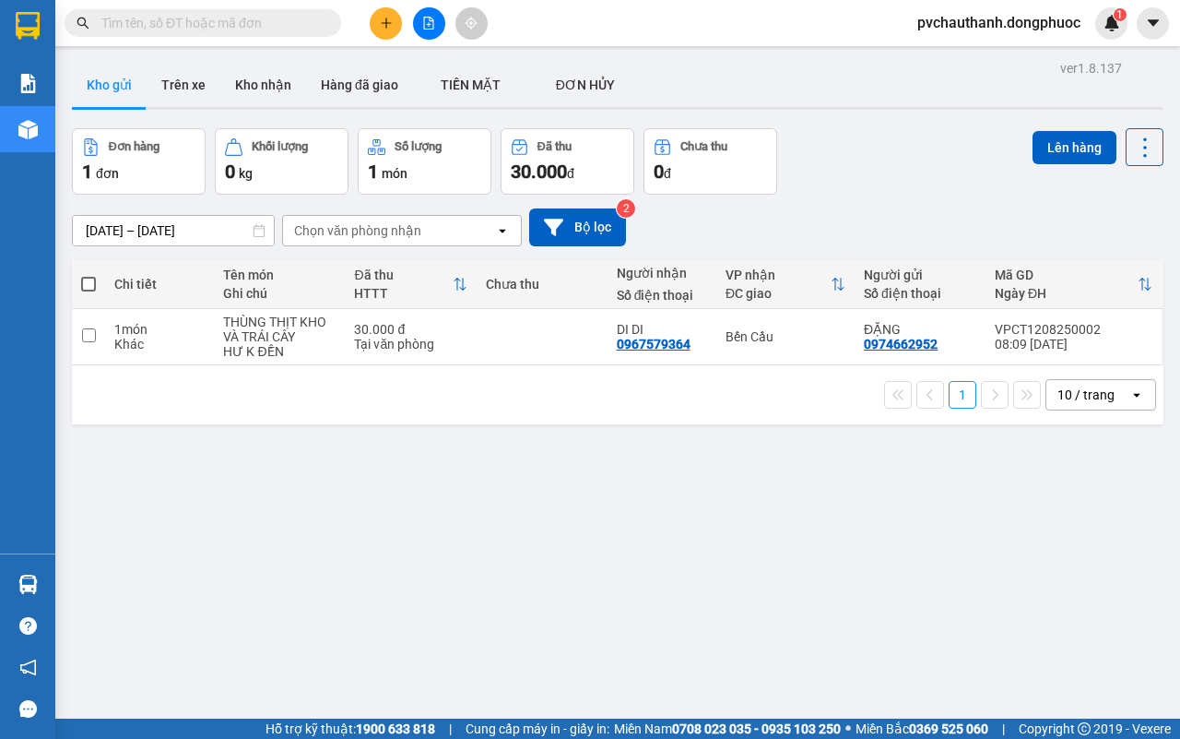
click at [245, 19] on input "text" at bounding box center [210, 23] width 218 height 20
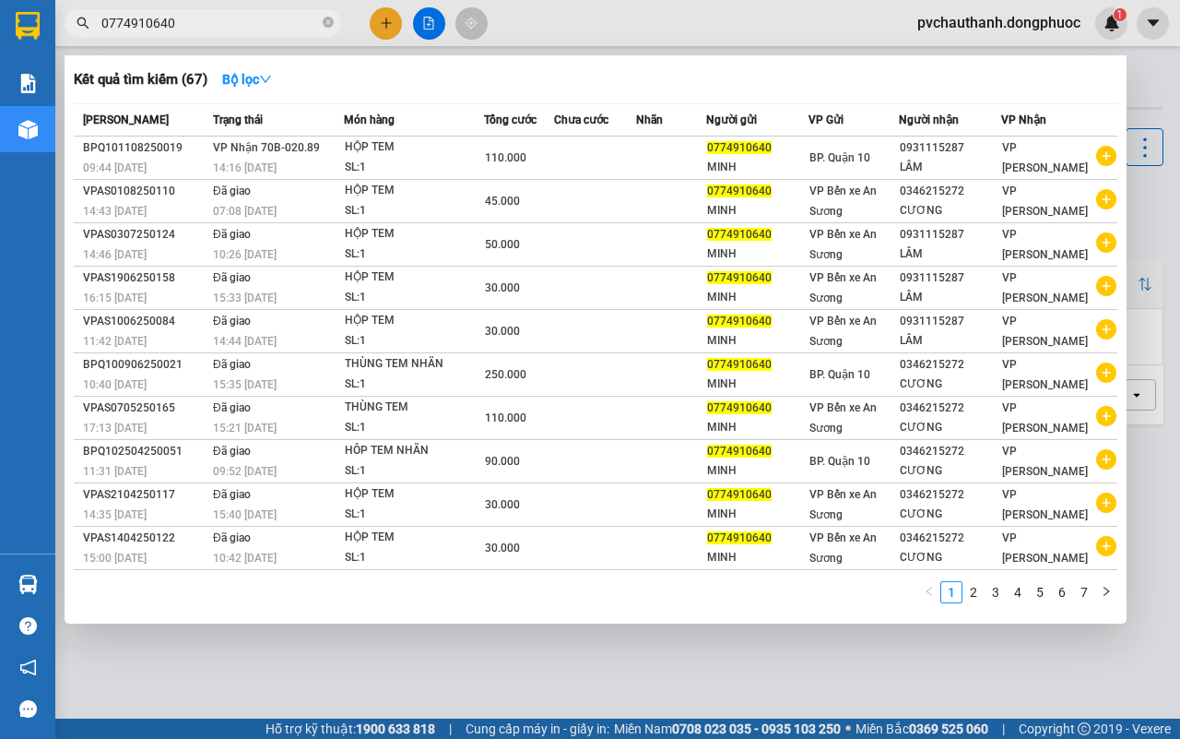
type input "0774910640"
click at [756, 673] on div at bounding box center [590, 369] width 1180 height 739
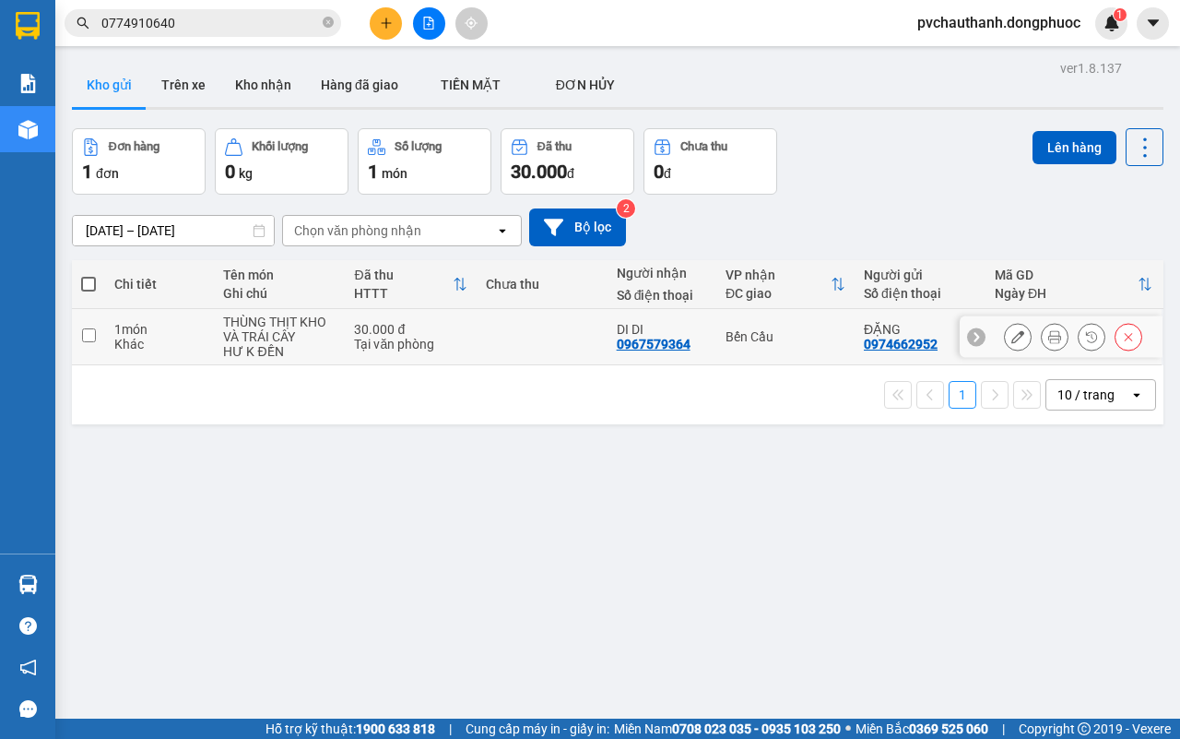
click at [542, 329] on td at bounding box center [542, 337] width 131 height 56
checkbox input "true"
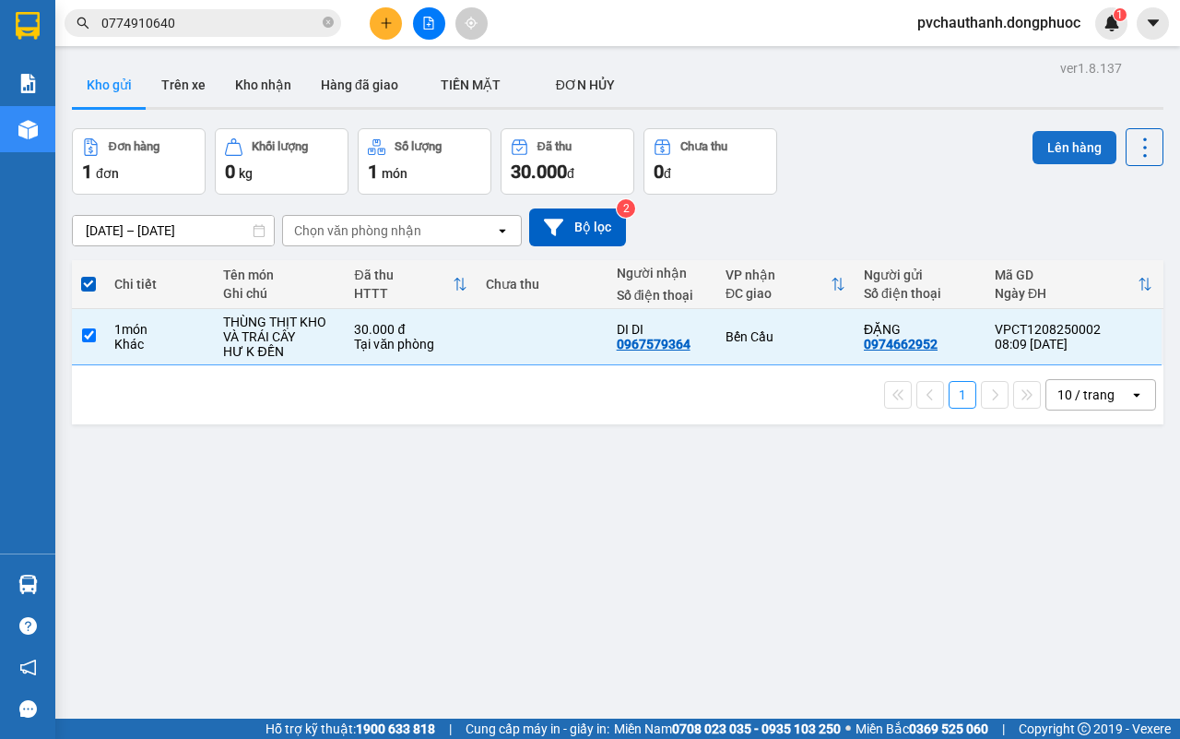
click at [1036, 148] on button "Lên hàng" at bounding box center [1075, 147] width 84 height 33
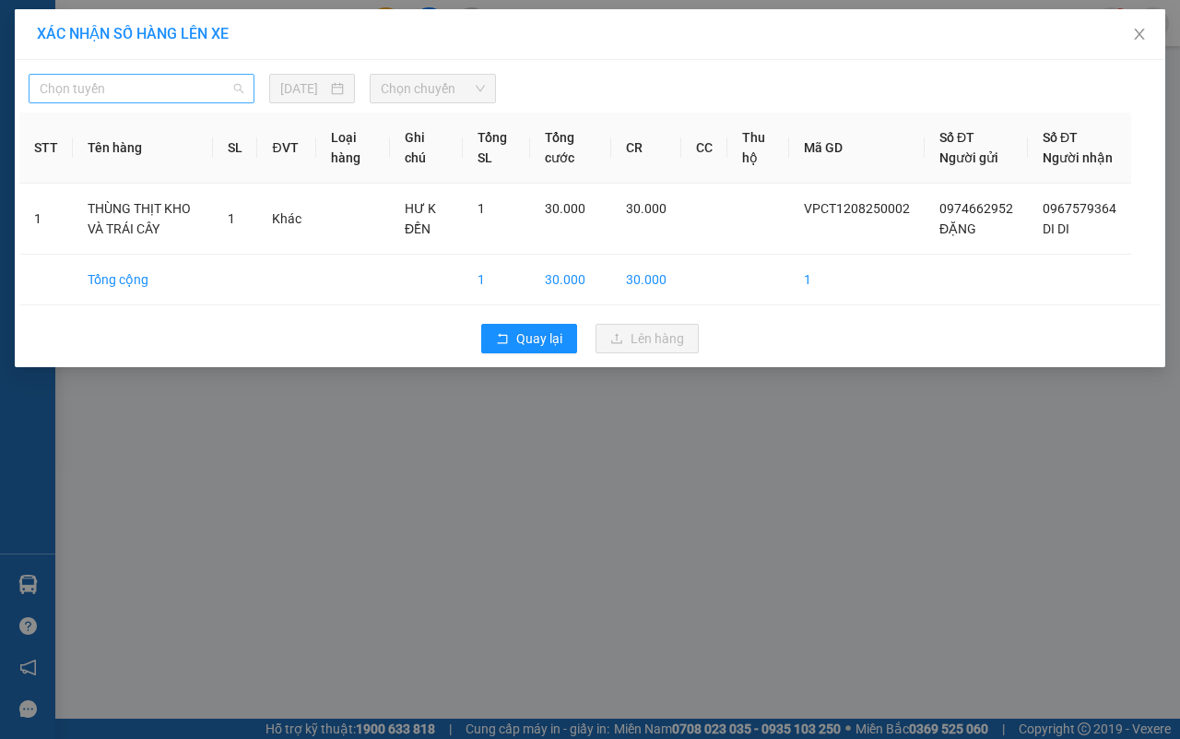
click at [155, 94] on span "Chọn tuyến" at bounding box center [142, 89] width 204 height 28
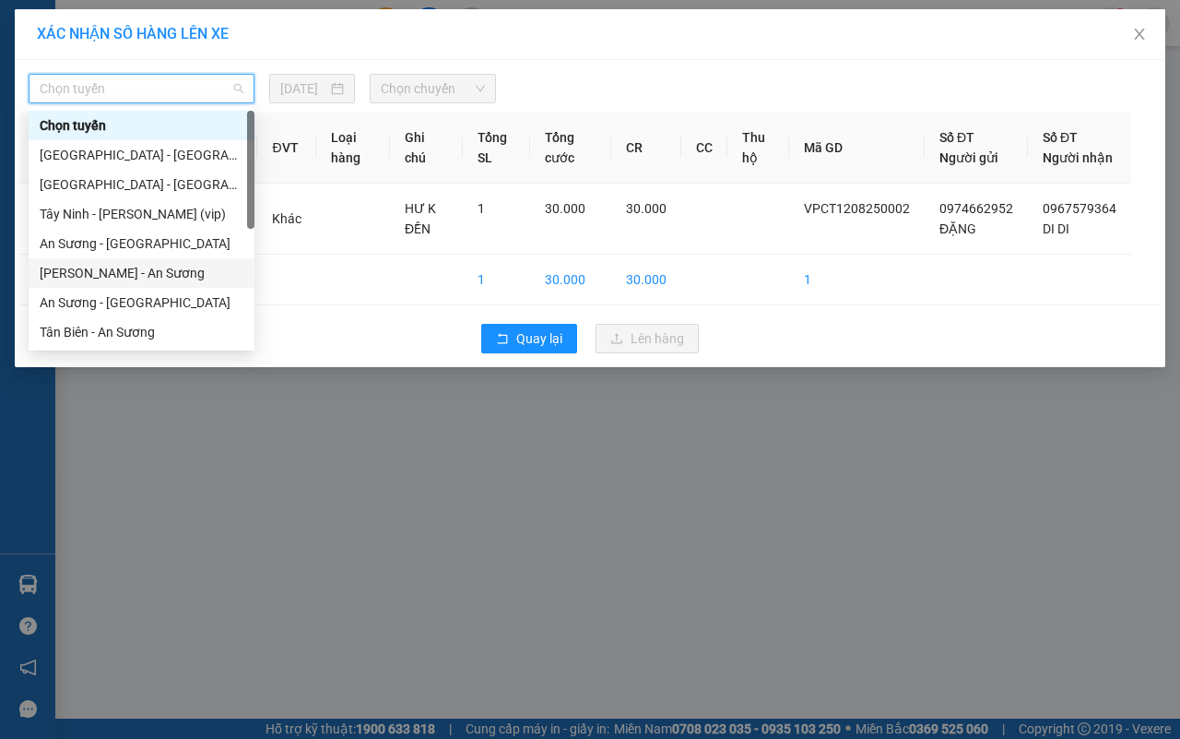
click at [106, 270] on div "[PERSON_NAME] - An Sương" at bounding box center [142, 273] width 204 height 20
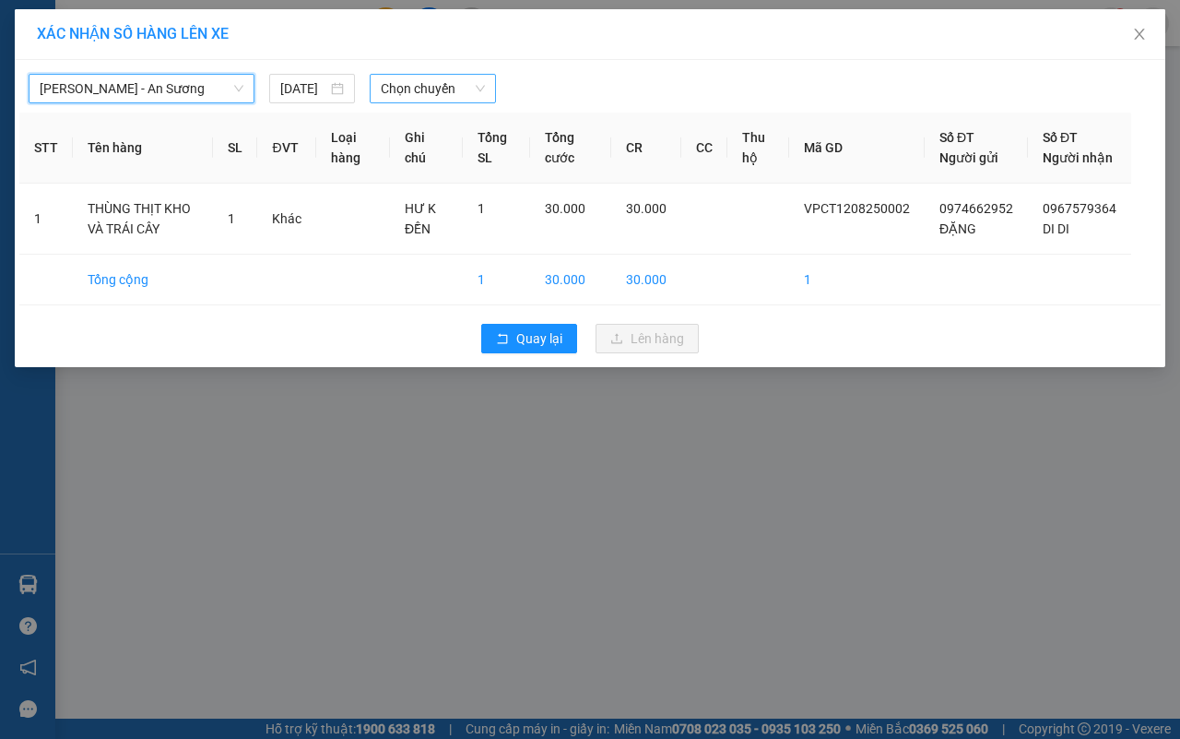
click at [415, 89] on span "Chọn chuyến" at bounding box center [432, 89] width 103 height 28
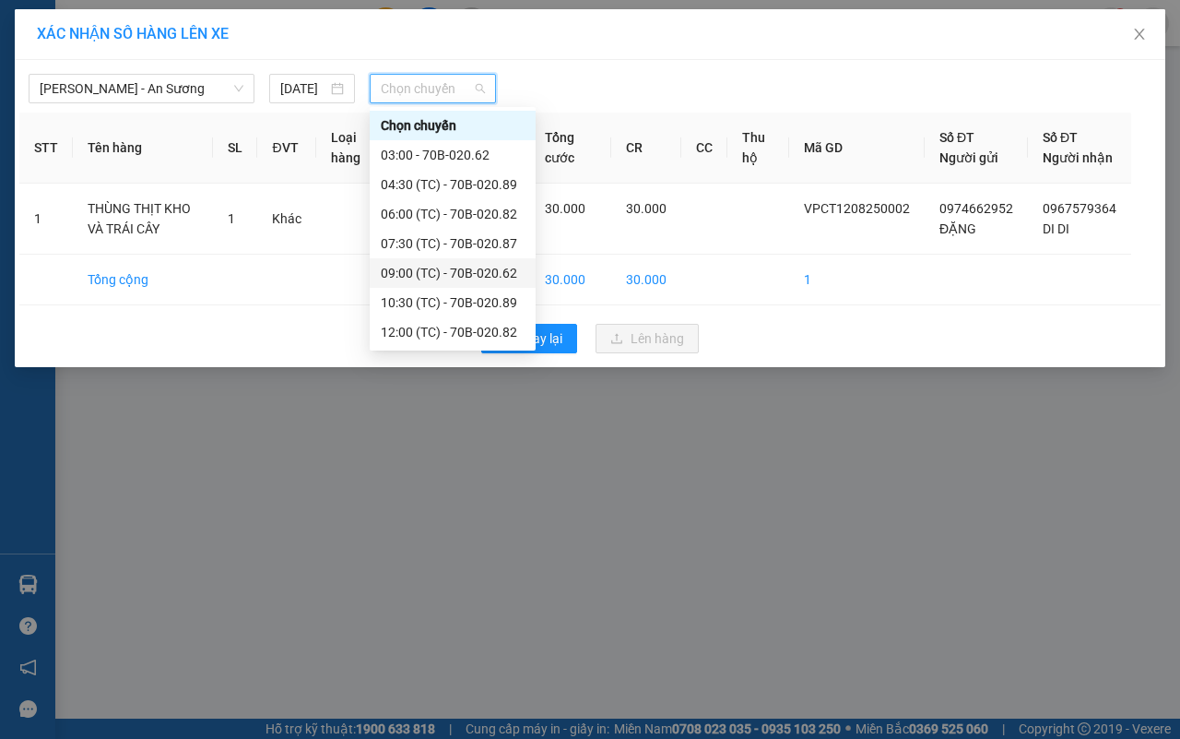
click at [427, 269] on div "09:00 (TC) - 70B-020.62" at bounding box center [453, 273] width 144 height 20
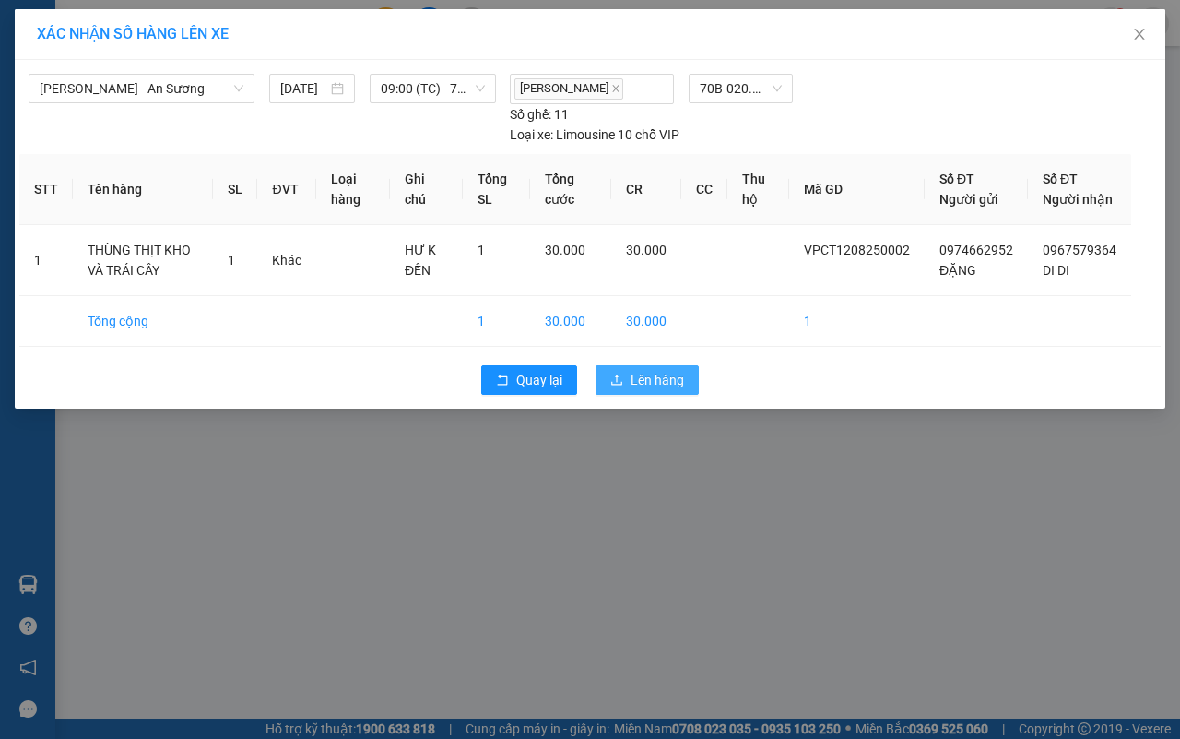
click at [642, 390] on span "Lên hàng" at bounding box center [657, 380] width 53 height 20
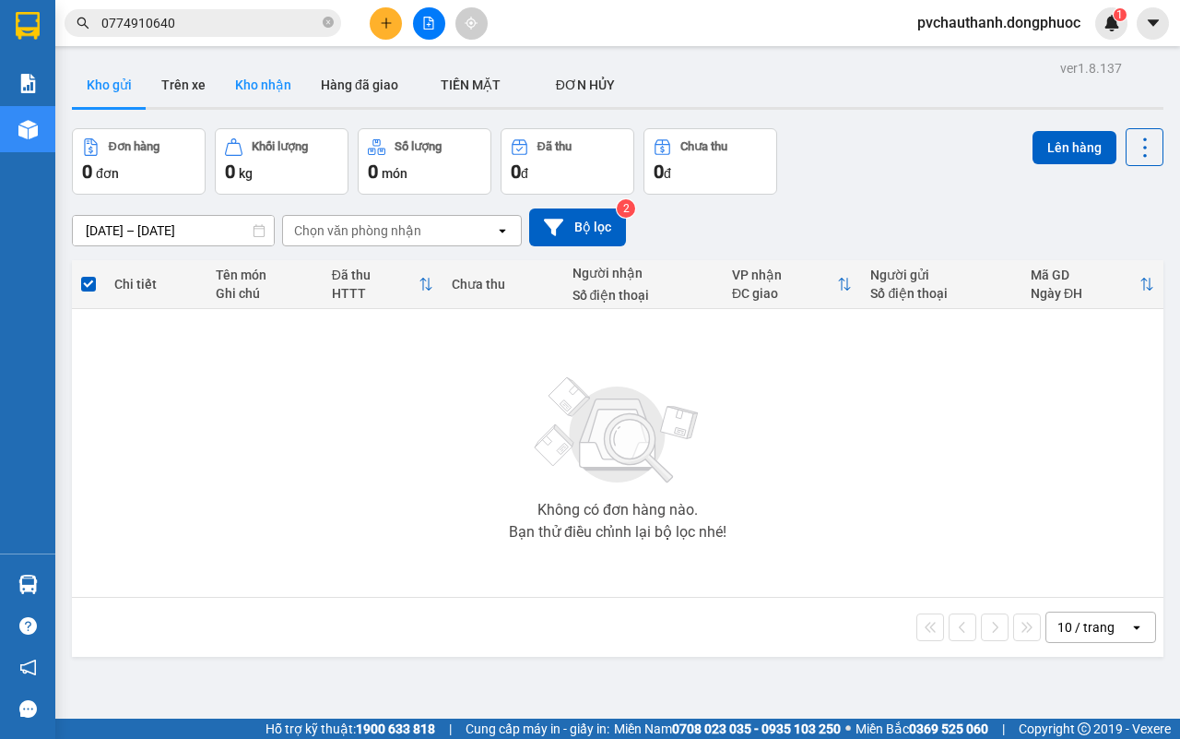
click at [269, 83] on button "Kho nhận" at bounding box center [263, 85] width 86 height 44
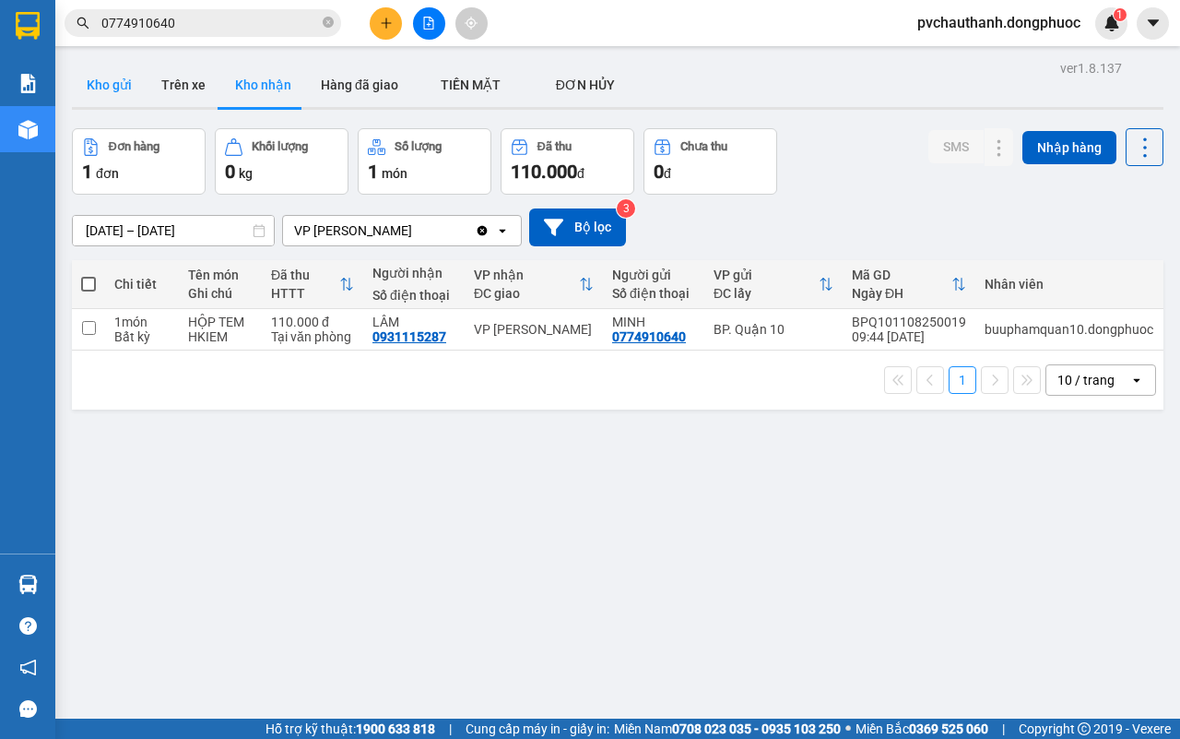
click at [117, 90] on button "Kho gửi" at bounding box center [109, 85] width 75 height 44
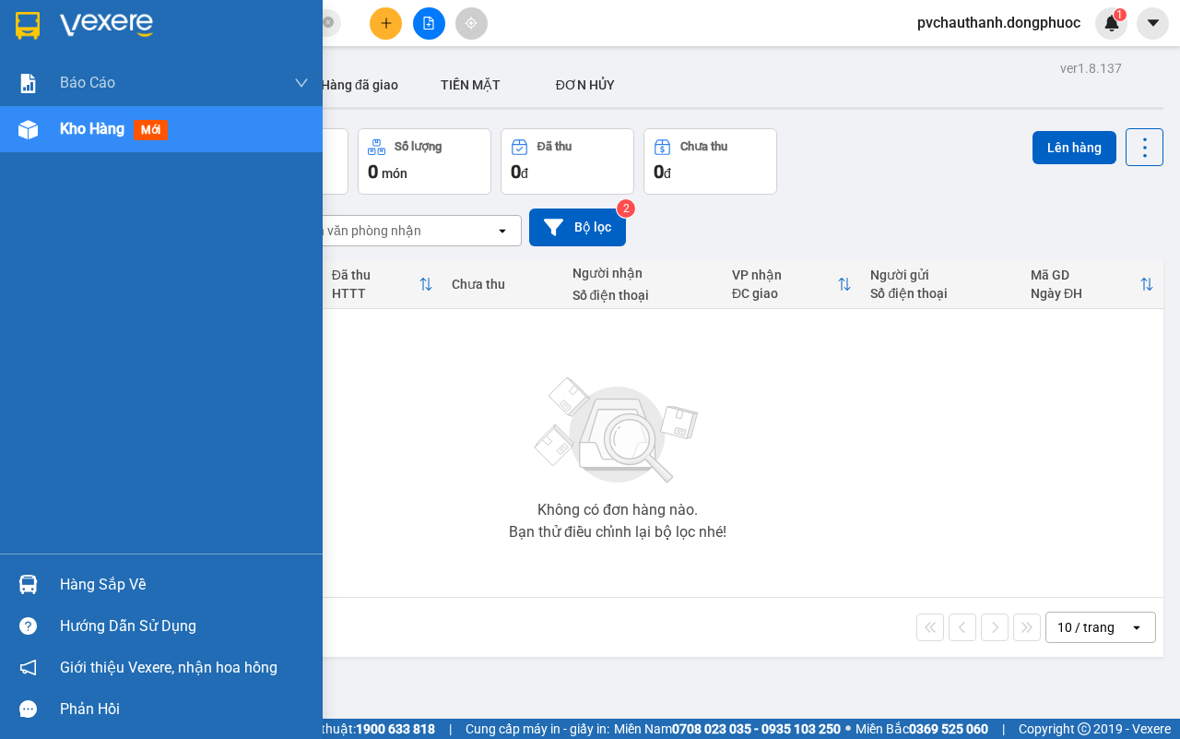
click at [61, 578] on div "Hàng sắp về" at bounding box center [184, 585] width 249 height 28
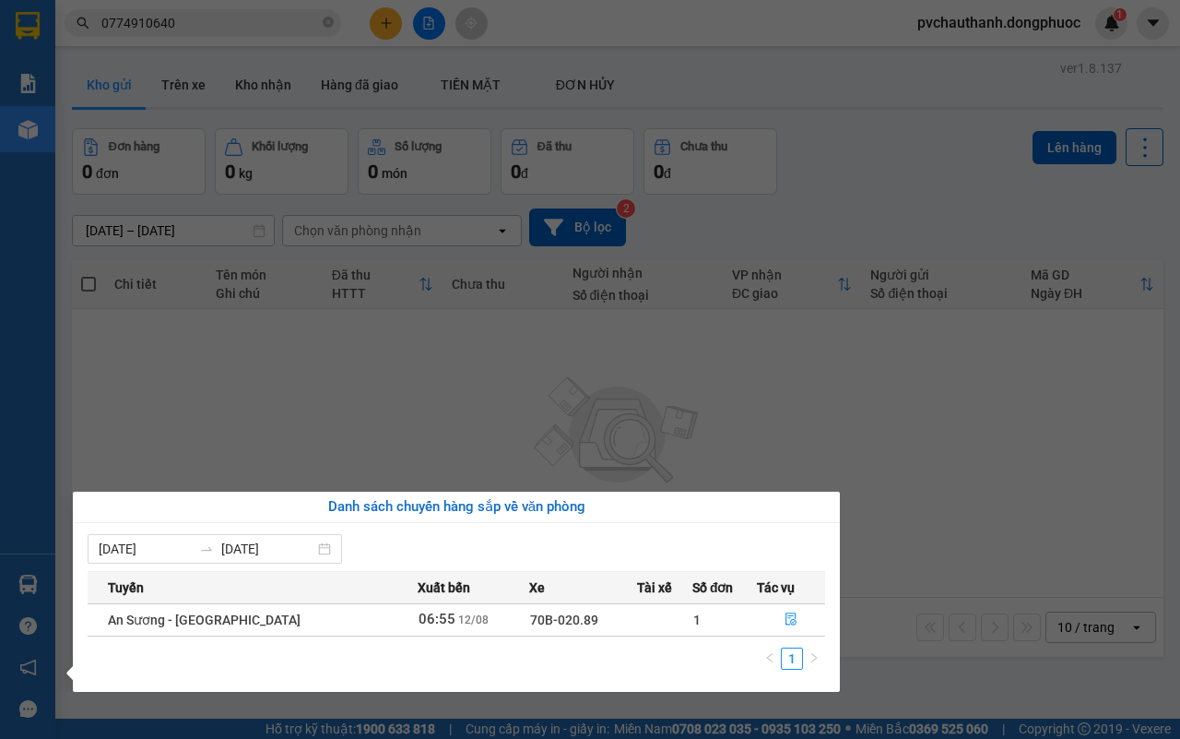
click at [478, 426] on section "Kết quả tìm kiếm ( 67 ) Bộ lọc Mã ĐH Trạng thái Món hàng Tổng cước Chưa cước Nh…" at bounding box center [590, 369] width 1180 height 739
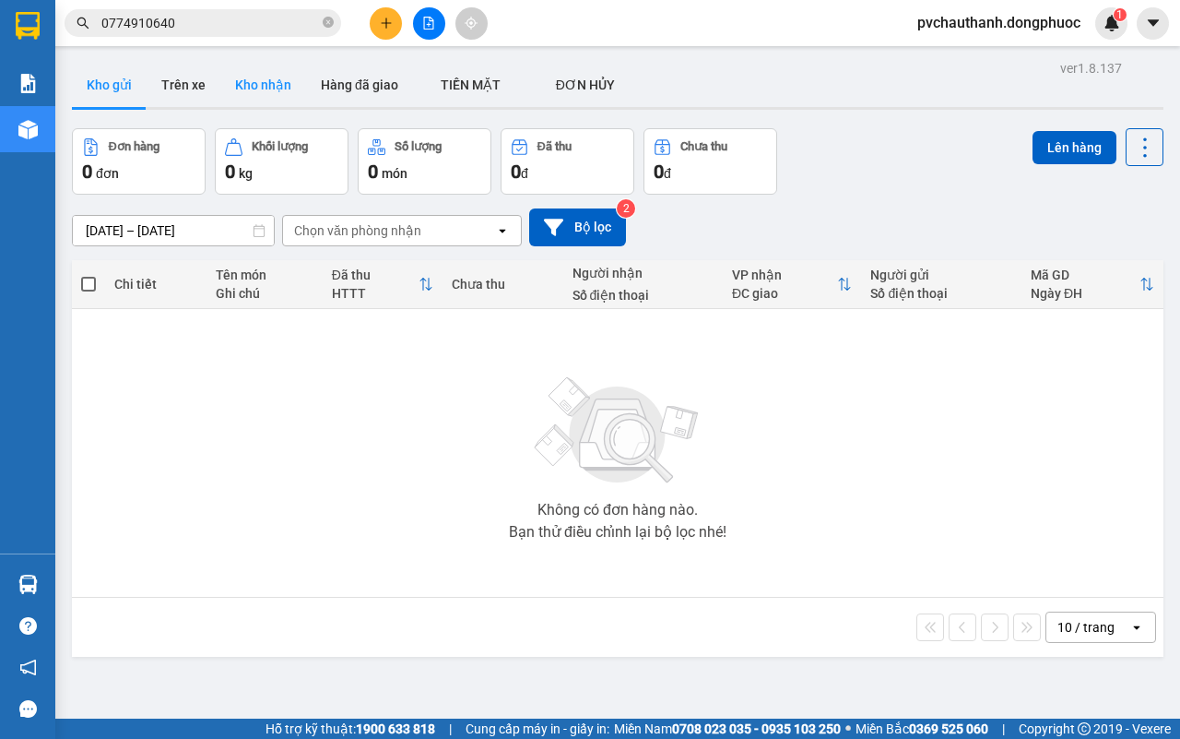
click at [264, 92] on button "Kho nhận" at bounding box center [263, 85] width 86 height 44
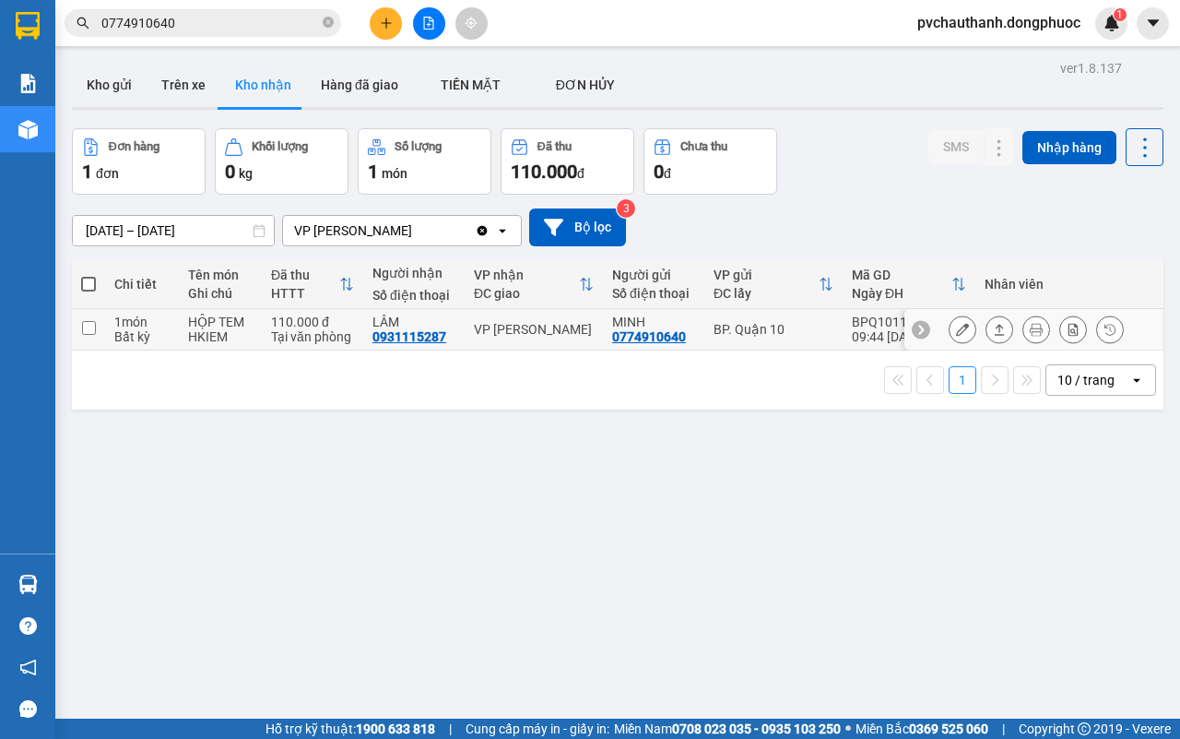
click at [986, 323] on div at bounding box center [1000, 329] width 28 height 28
click at [989, 330] on button at bounding box center [1000, 330] width 26 height 32
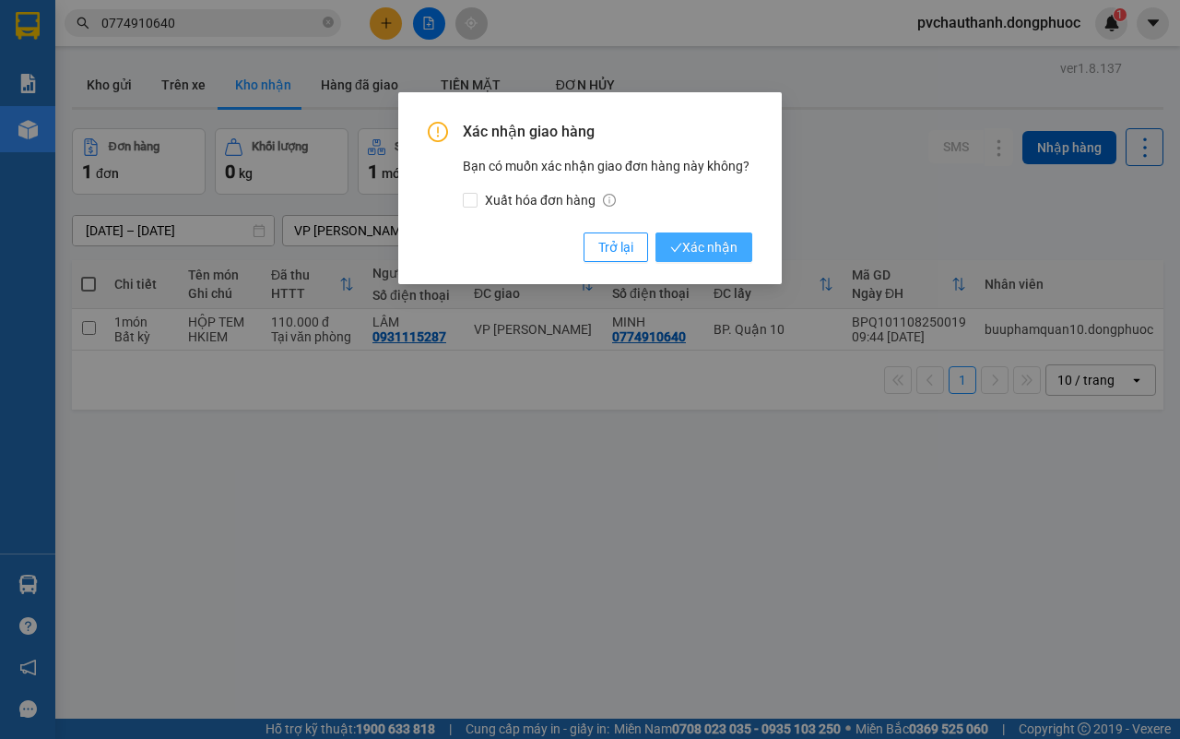
click at [726, 254] on span "Xác nhận" at bounding box center [703, 247] width 67 height 20
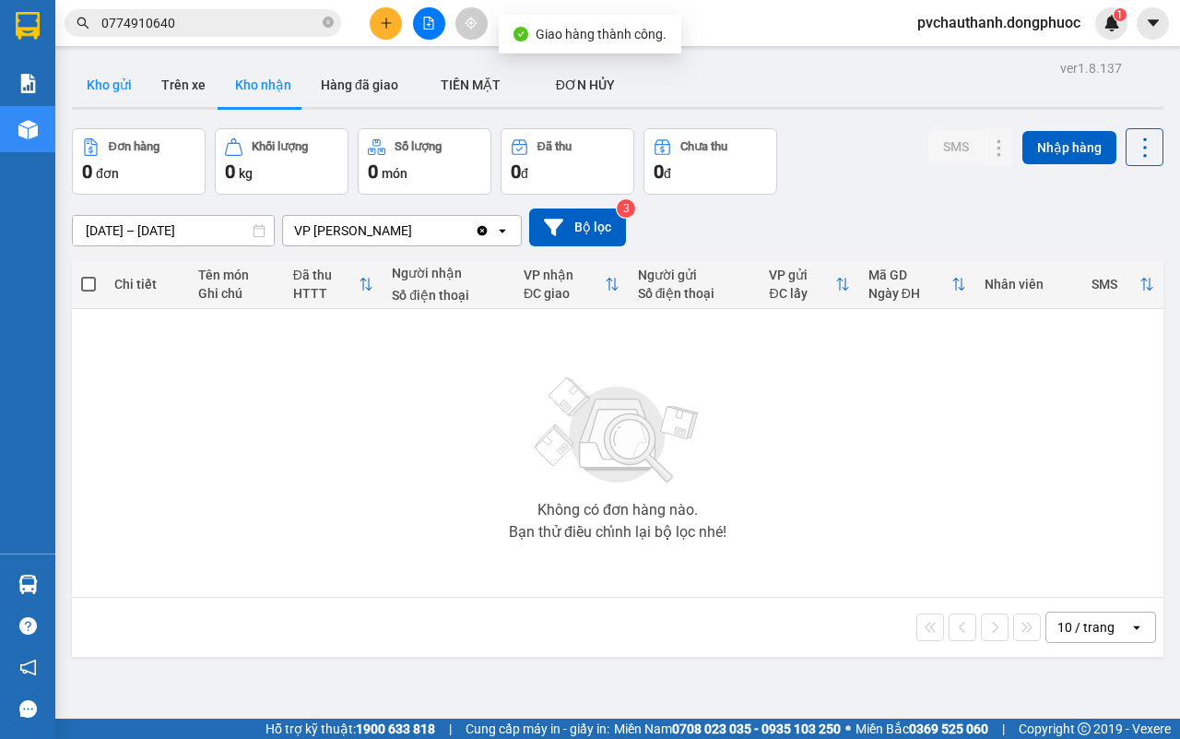
click at [116, 88] on button "Kho gửi" at bounding box center [109, 85] width 75 height 44
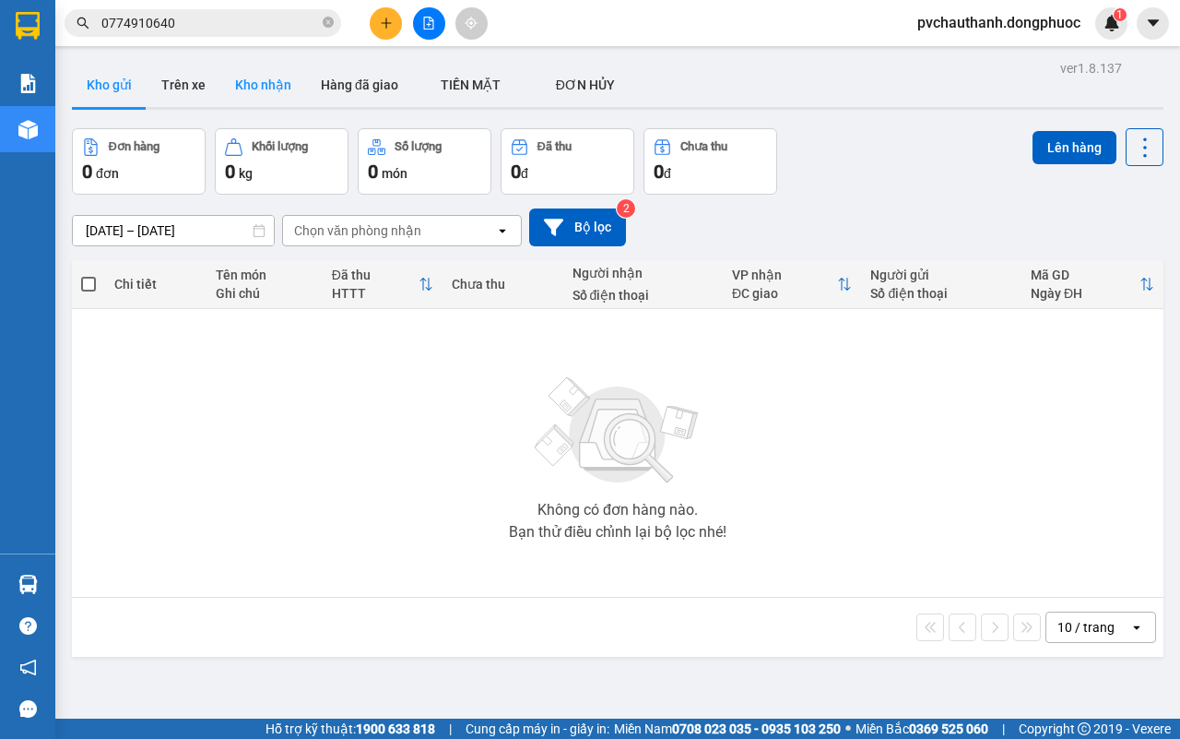
click at [264, 92] on button "Kho nhận" at bounding box center [263, 85] width 86 height 44
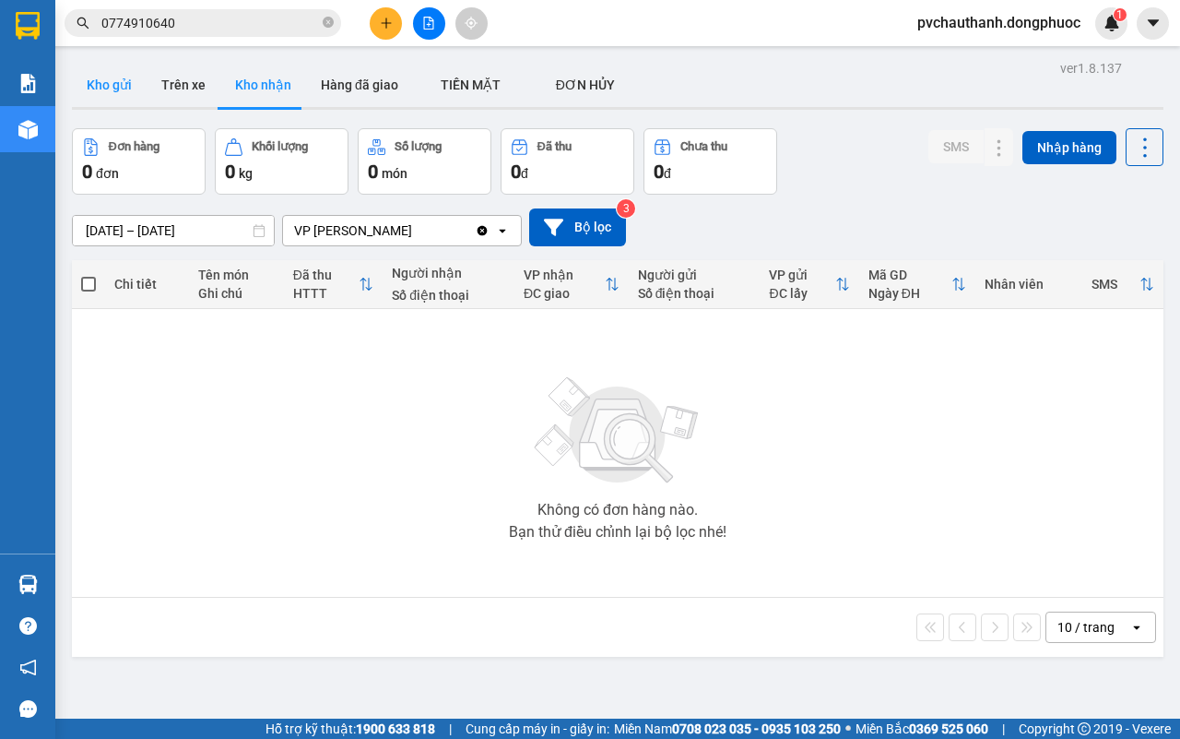
click at [118, 89] on button "Kho gửi" at bounding box center [109, 85] width 75 height 44
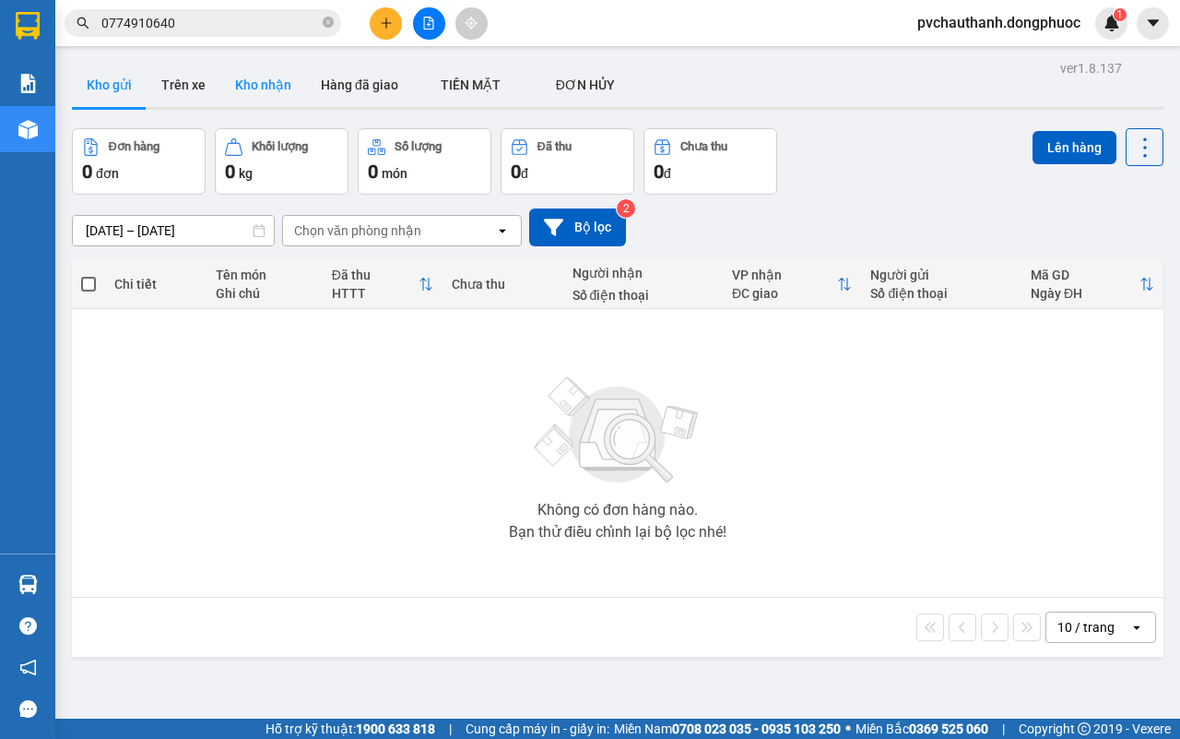
click at [243, 74] on button "Kho nhận" at bounding box center [263, 85] width 86 height 44
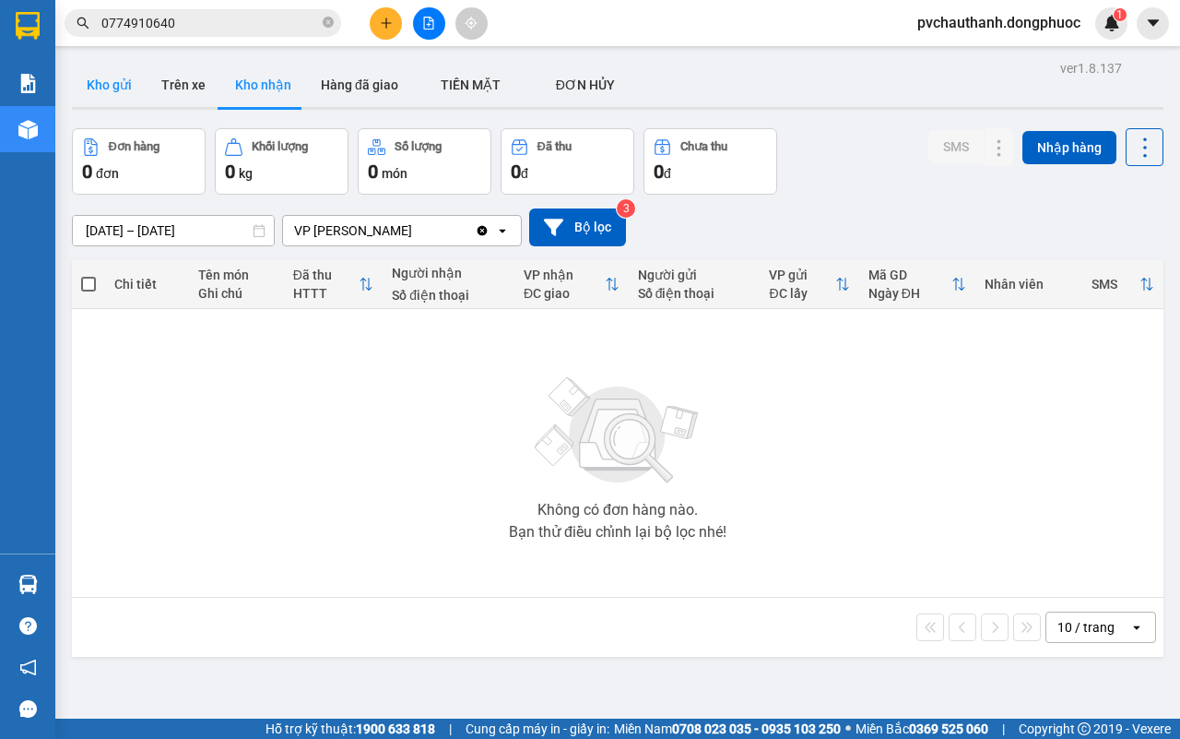
click at [101, 83] on button "Kho gửi" at bounding box center [109, 85] width 75 height 44
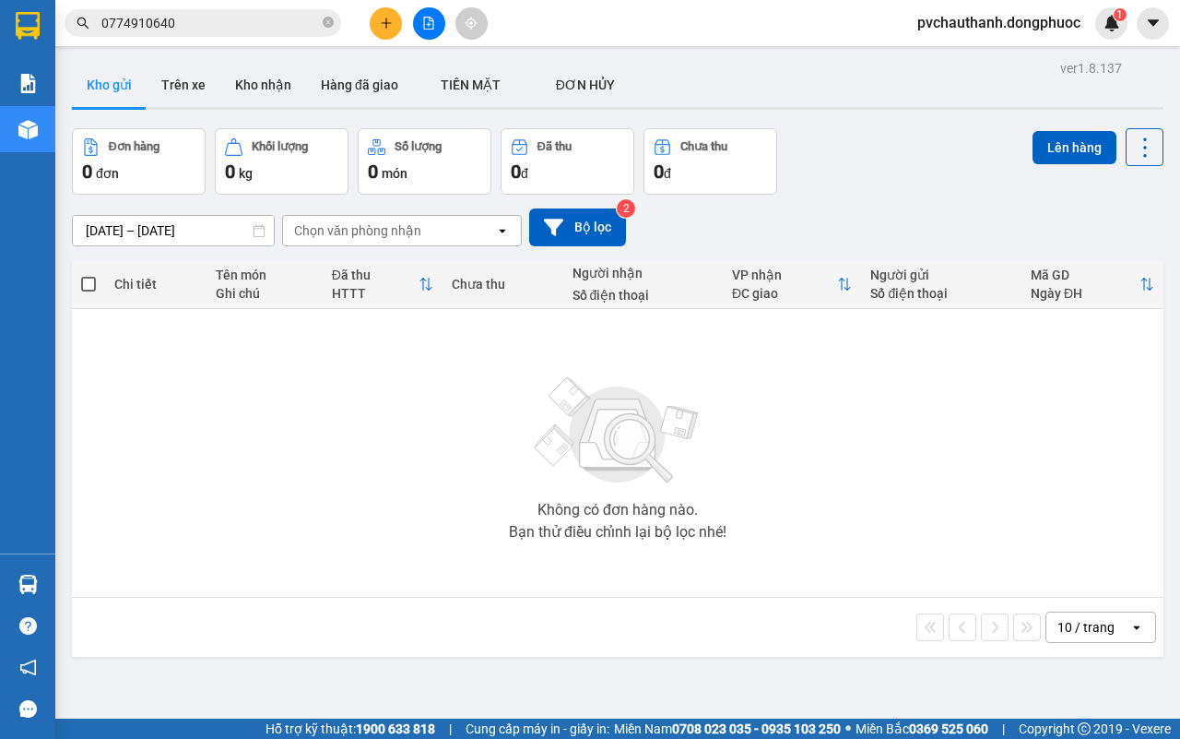
click at [343, 447] on div "Không có đơn hàng nào. Bạn thử điều chỉnh lại bộ lọc nhé!" at bounding box center [617, 452] width 1073 height 277
